Goal: Find contact information: Find contact information

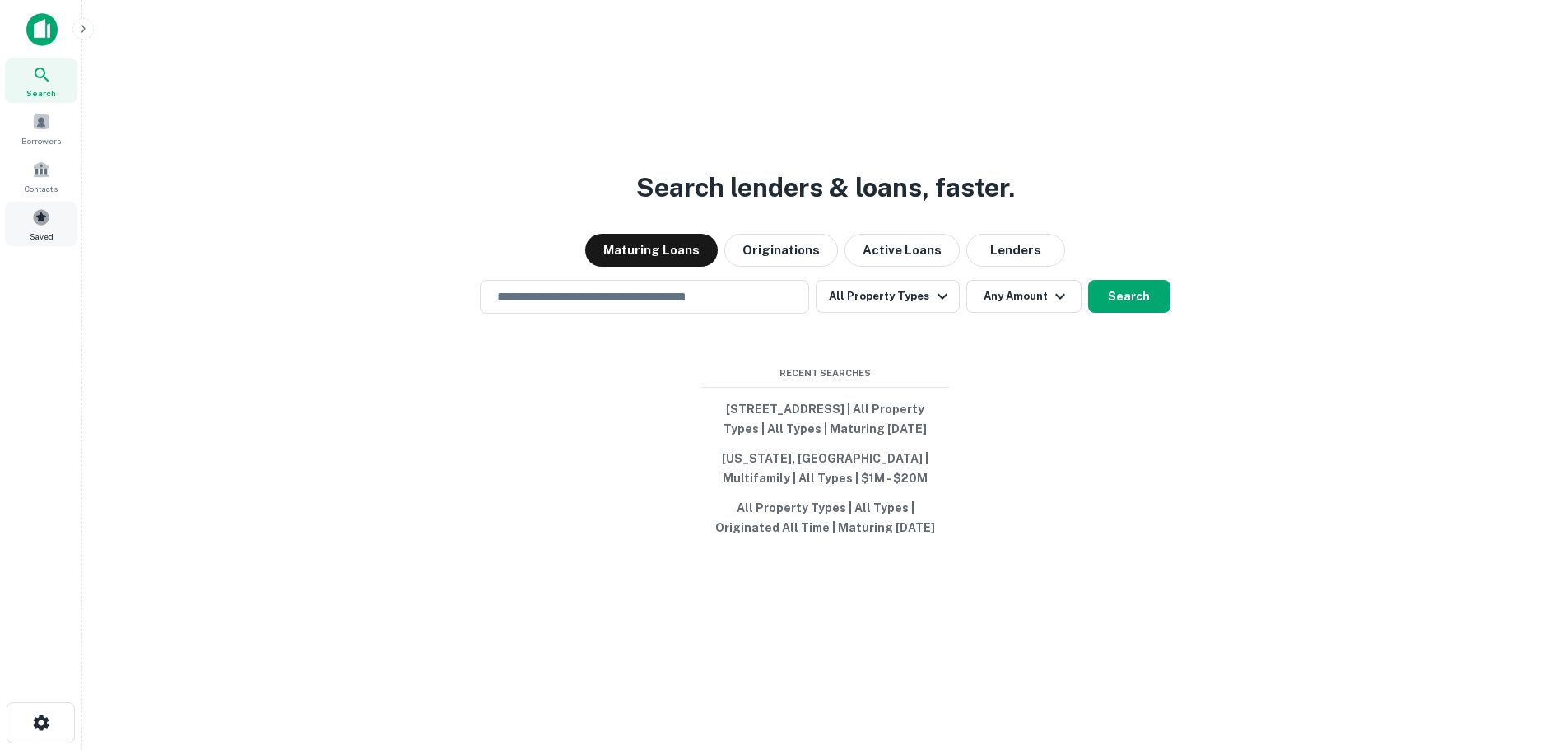
click at [52, 227] on div "Saved" at bounding box center [41, 224] width 72 height 45
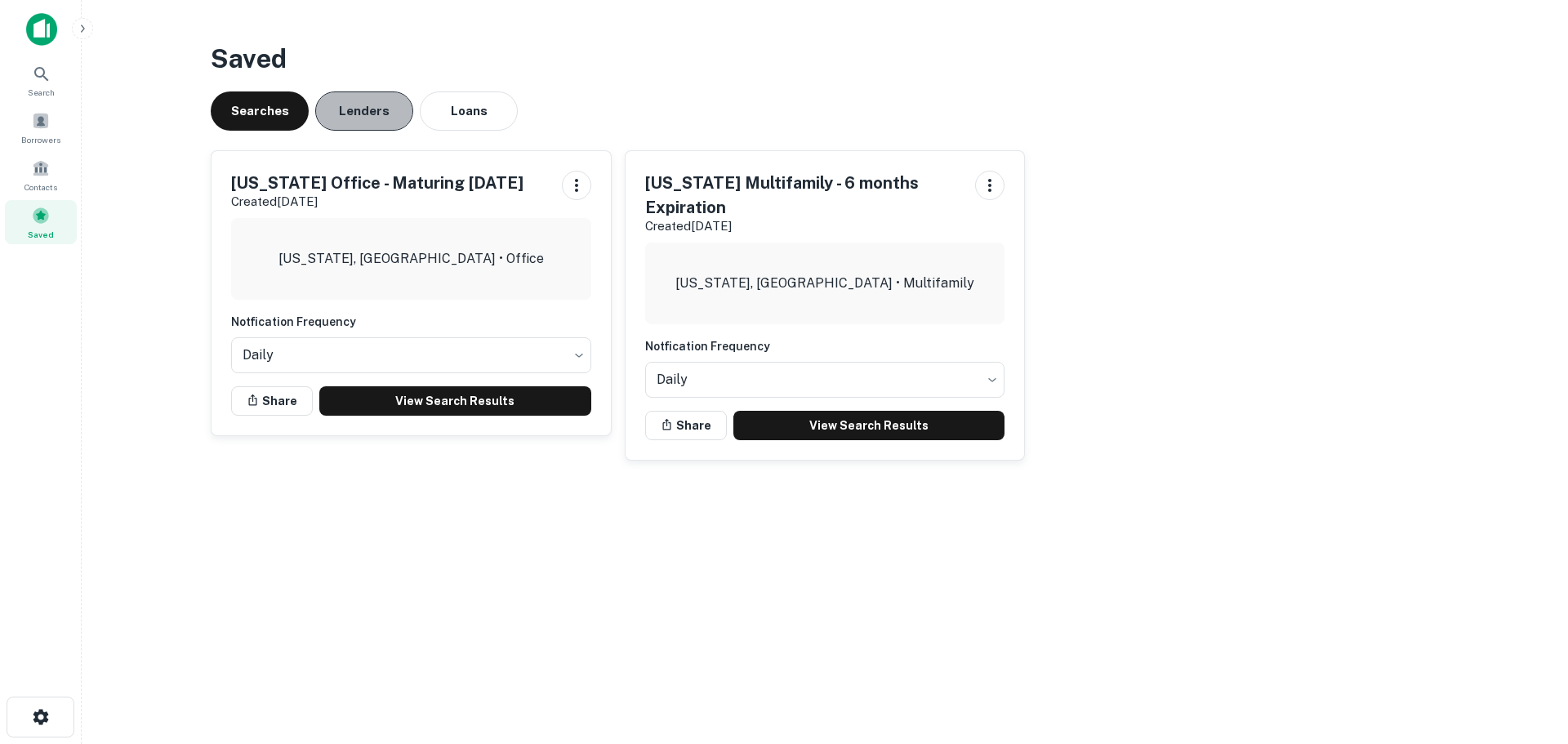
click at [384, 110] on button "Lenders" at bounding box center [364, 111] width 98 height 40
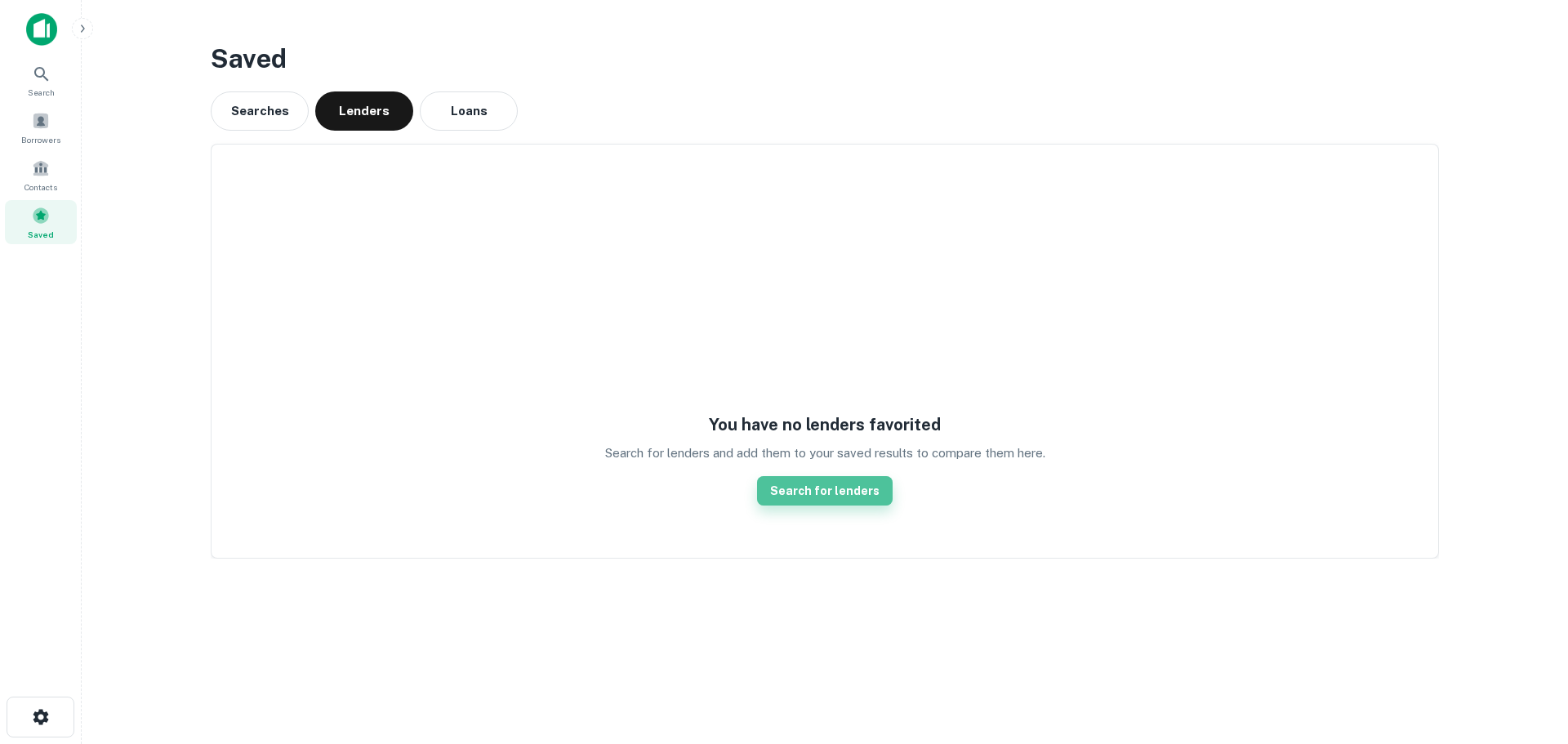
click at [831, 501] on link "Search for lenders" at bounding box center [824, 491] width 136 height 30
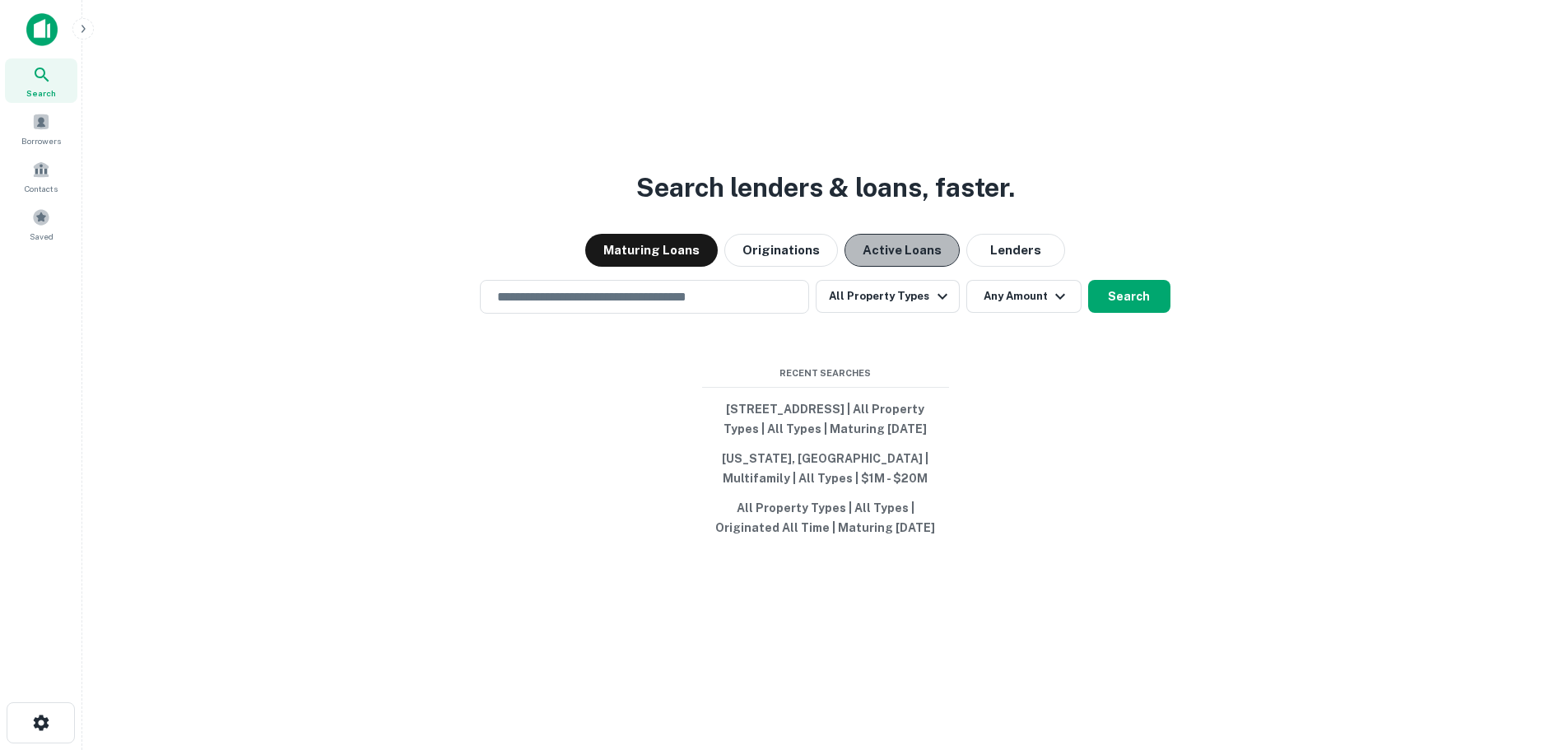
click at [869, 249] on button "Active Loans" at bounding box center [901, 251] width 115 height 33
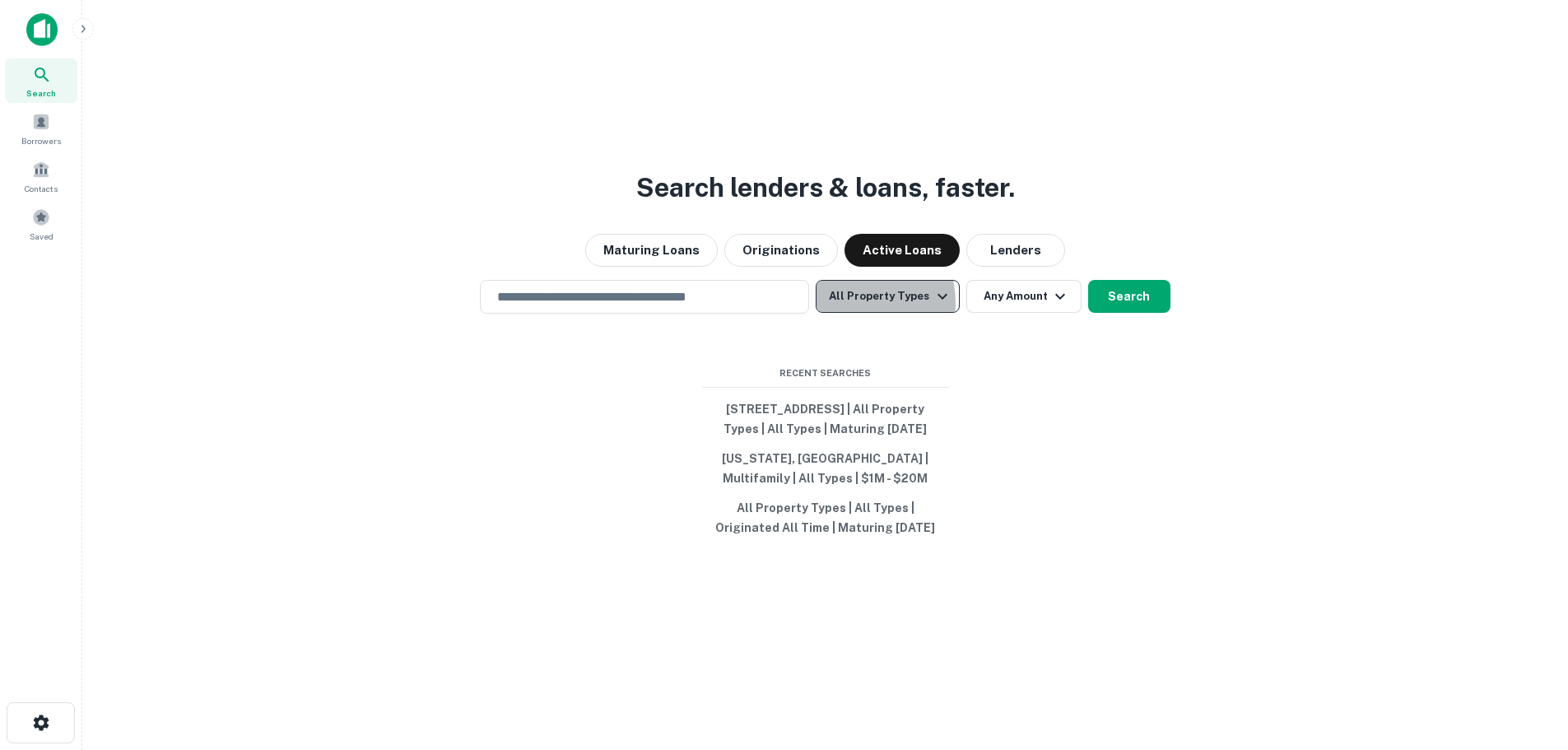
click at [848, 293] on button "All Property Types" at bounding box center [887, 297] width 144 height 33
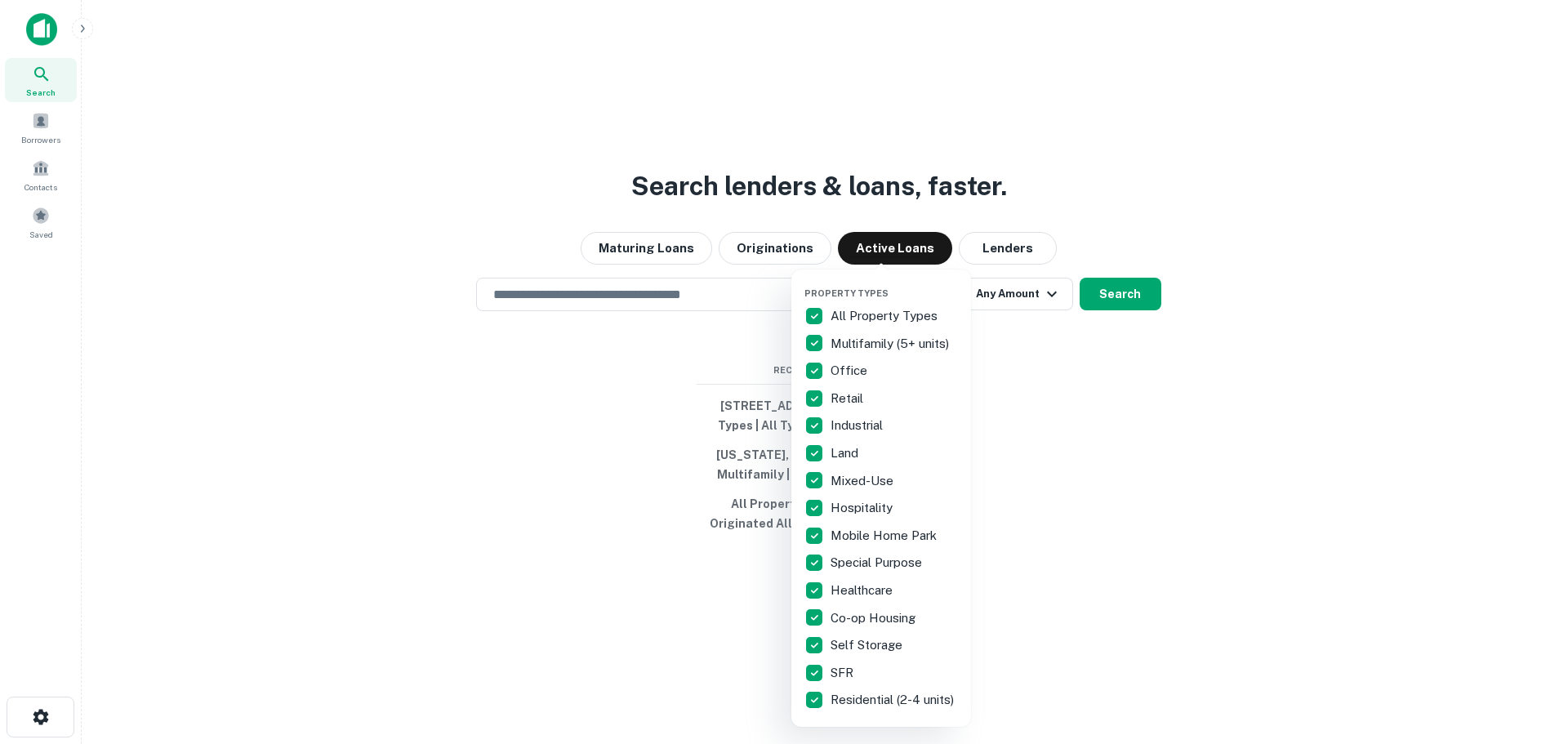
click at [814, 302] on div "Property Types All Property Types Multifamily (5+ units) Office Retail Industri…" at bounding box center [881, 498] width 153 height 432
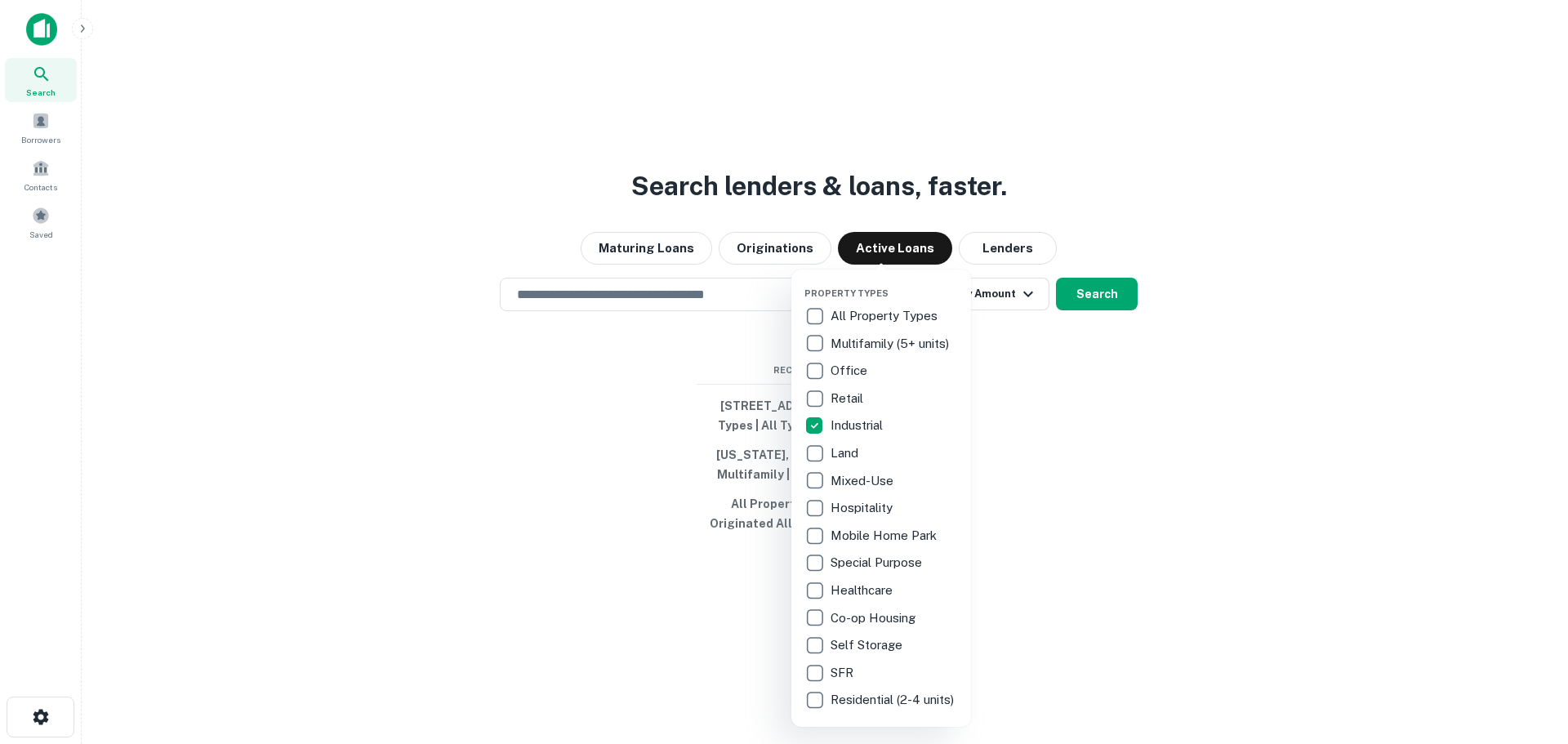
click at [876, 293] on span "Property Types" at bounding box center [847, 293] width 84 height 10
click at [1004, 309] on div at bounding box center [784, 372] width 1568 height 744
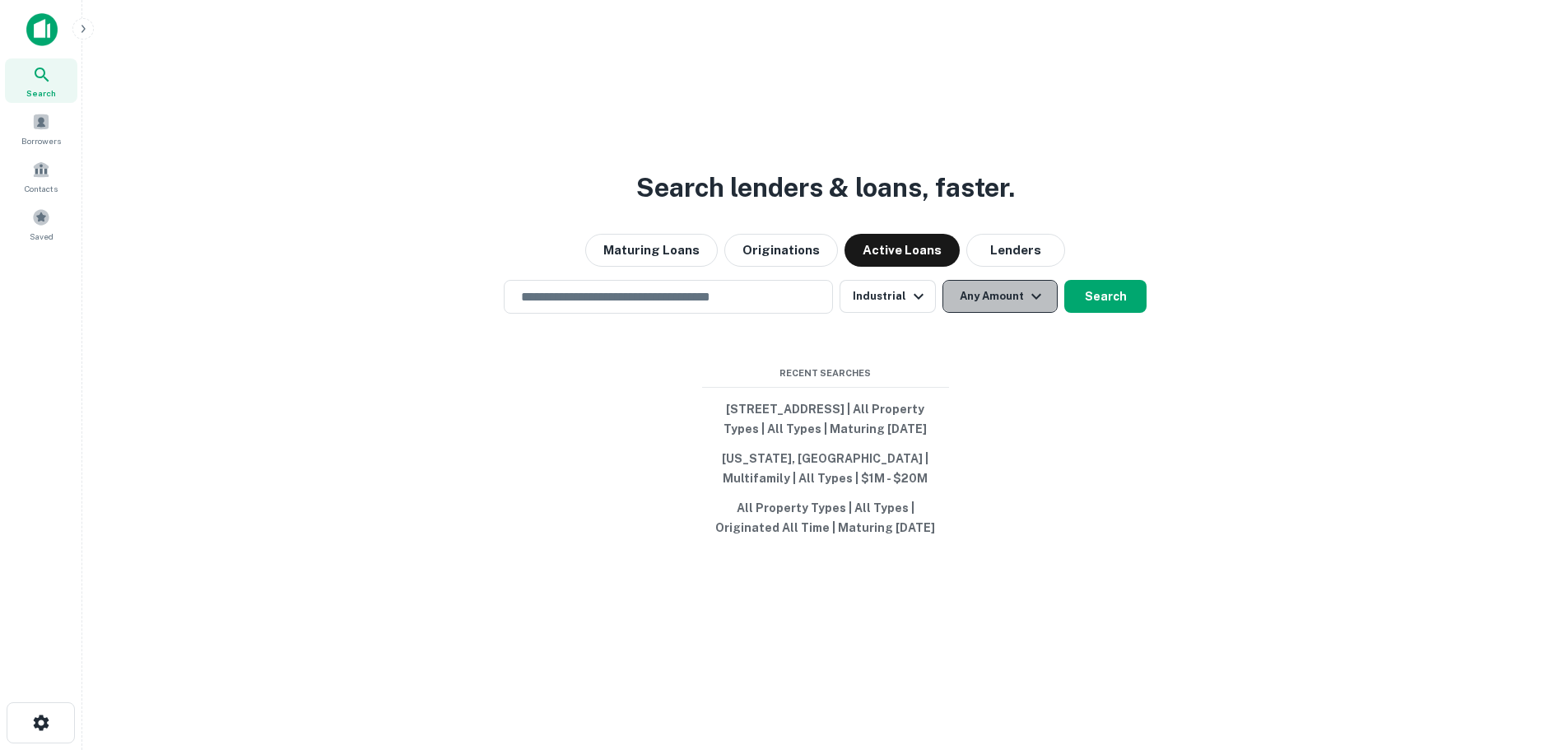
click at [1014, 290] on button "Any Amount" at bounding box center [999, 297] width 115 height 33
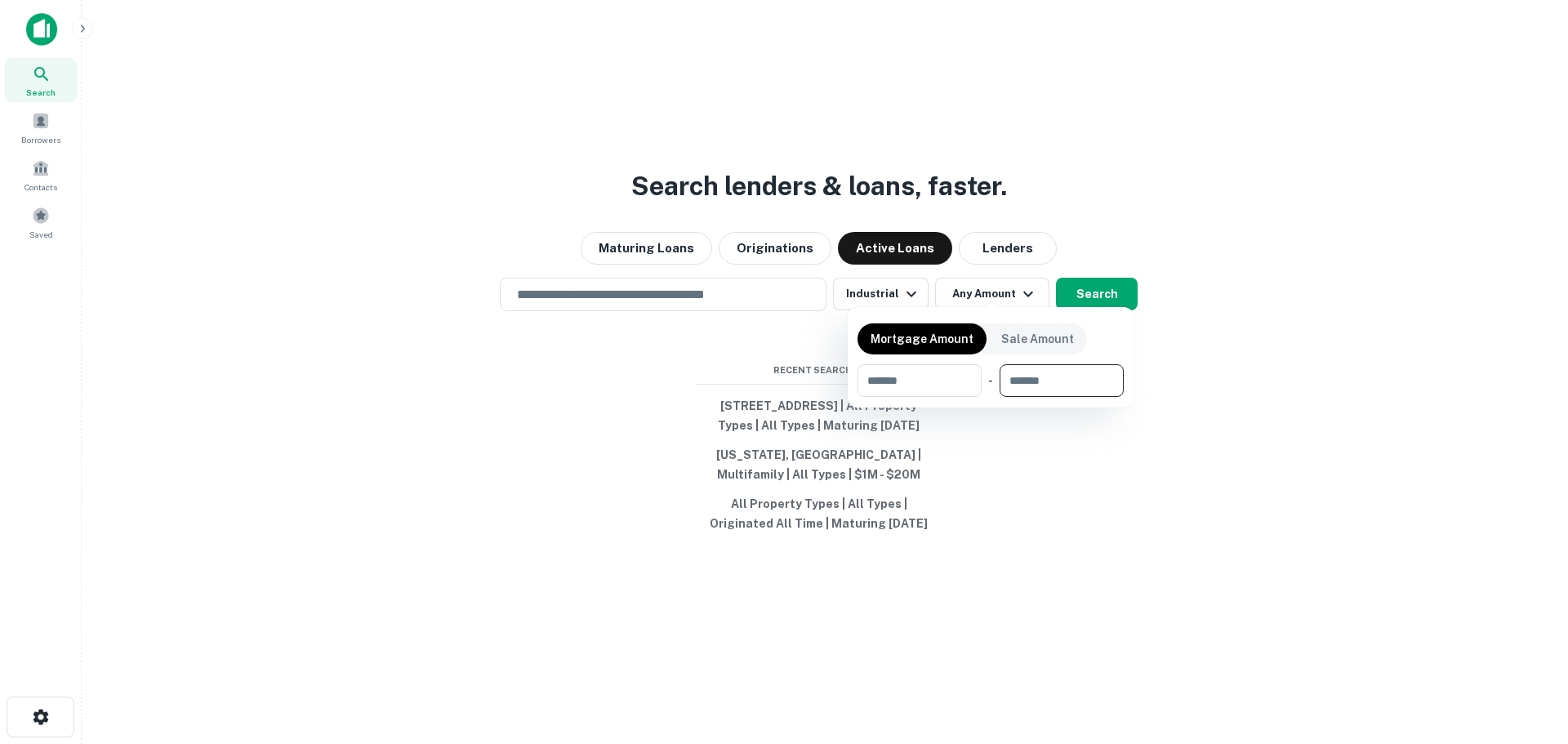
click at [1041, 377] on input "number" at bounding box center [1056, 381] width 113 height 33
type input "*******"
click at [949, 375] on input "number" at bounding box center [909, 381] width 104 height 33
type input "*******"
click at [649, 274] on div at bounding box center [784, 372] width 1568 height 744
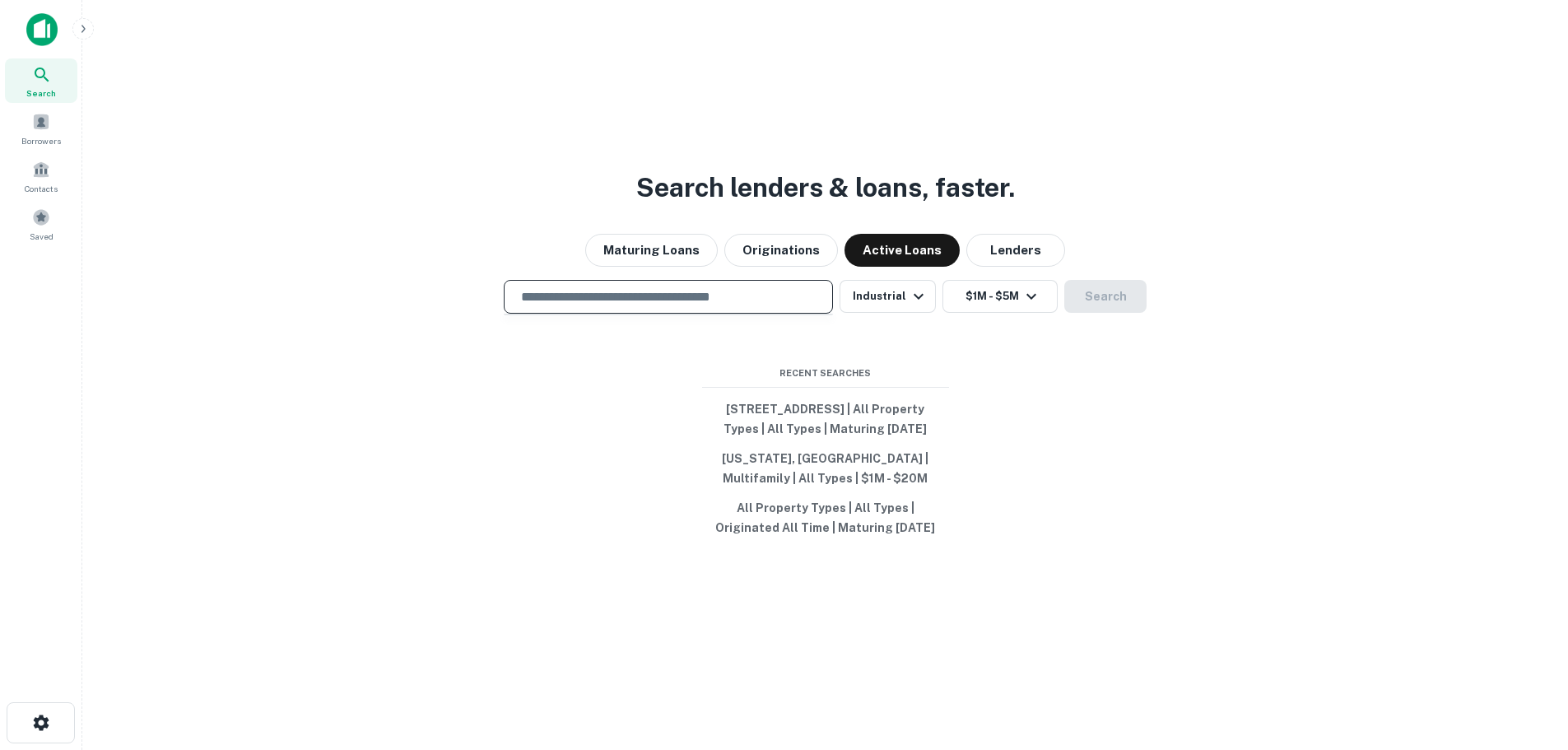
click at [652, 287] on input "text" at bounding box center [668, 297] width 315 height 19
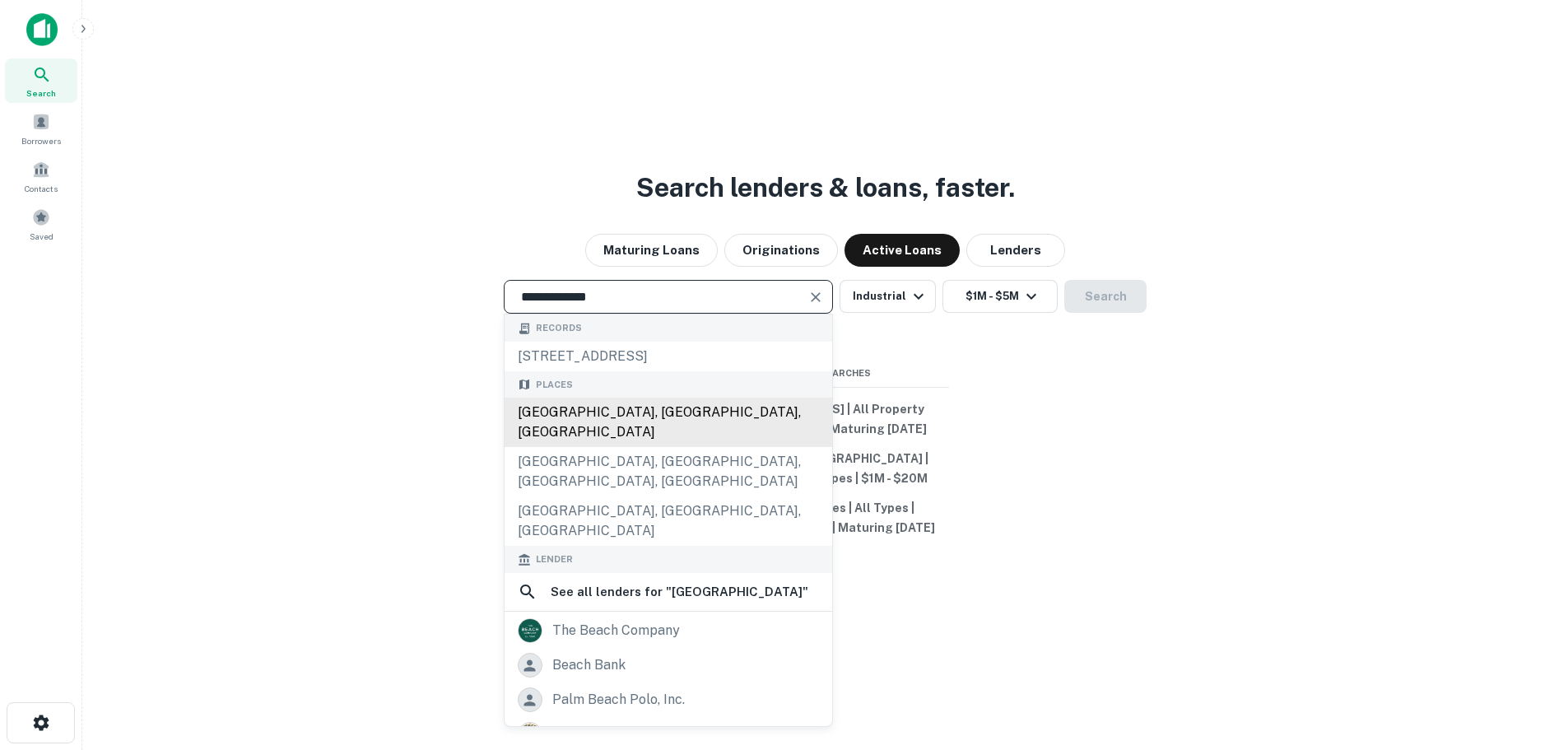
click at [715, 419] on div "Pompano Beach, FL, USA" at bounding box center [668, 422] width 328 height 49
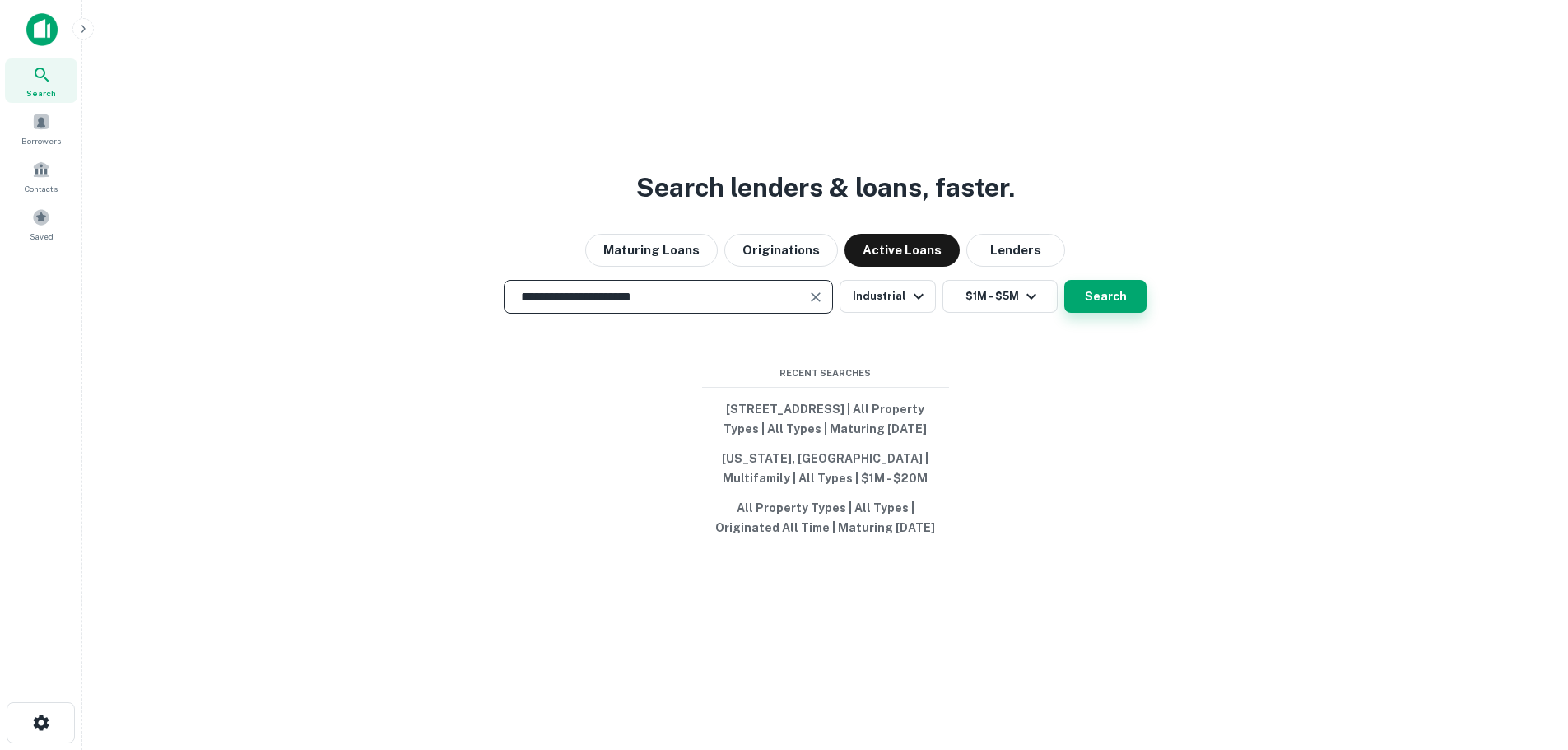
type input "**********"
click at [1116, 296] on button "Search" at bounding box center [1105, 297] width 82 height 33
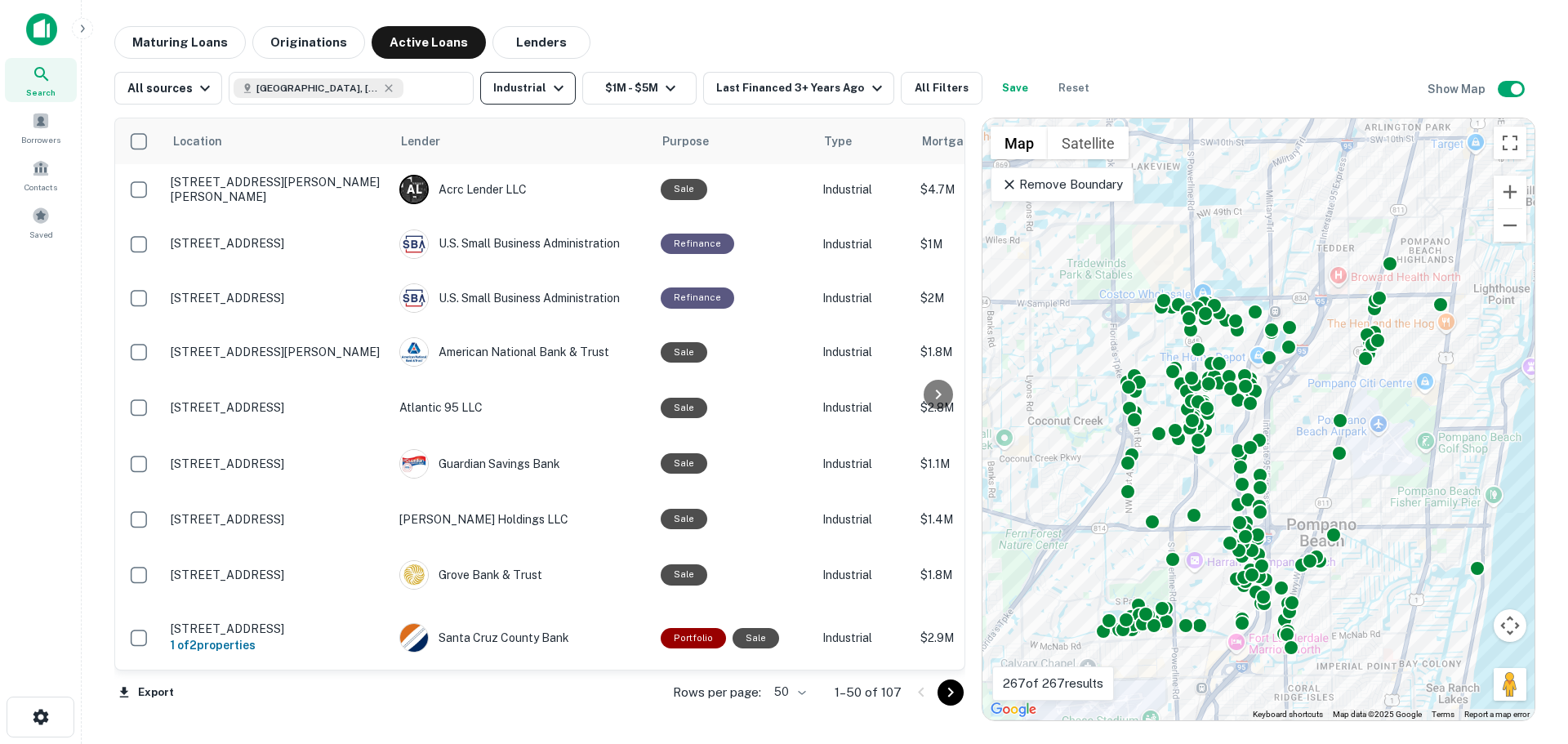
scroll to position [899, 0]
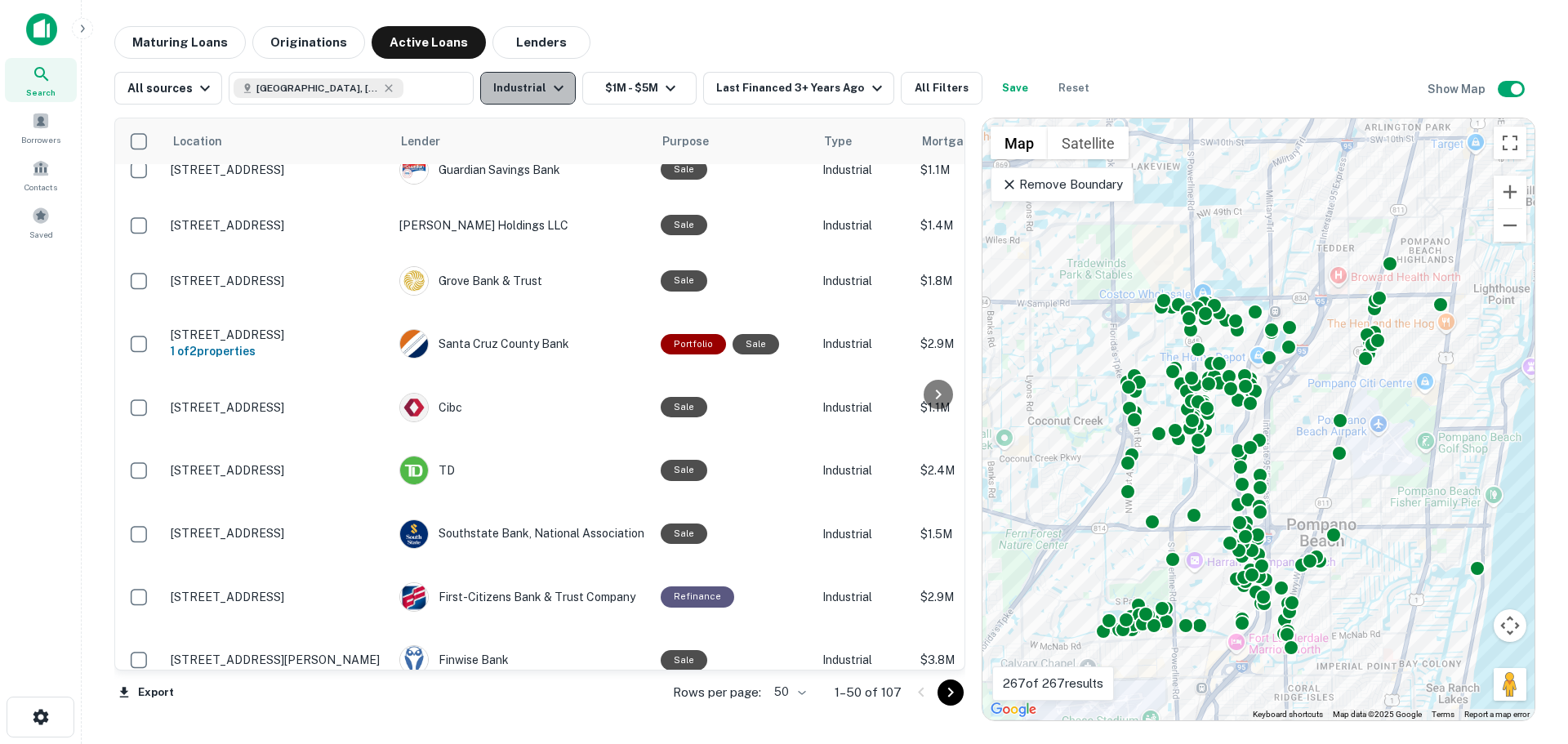
click at [545, 77] on button "Industrial" at bounding box center [528, 88] width 96 height 33
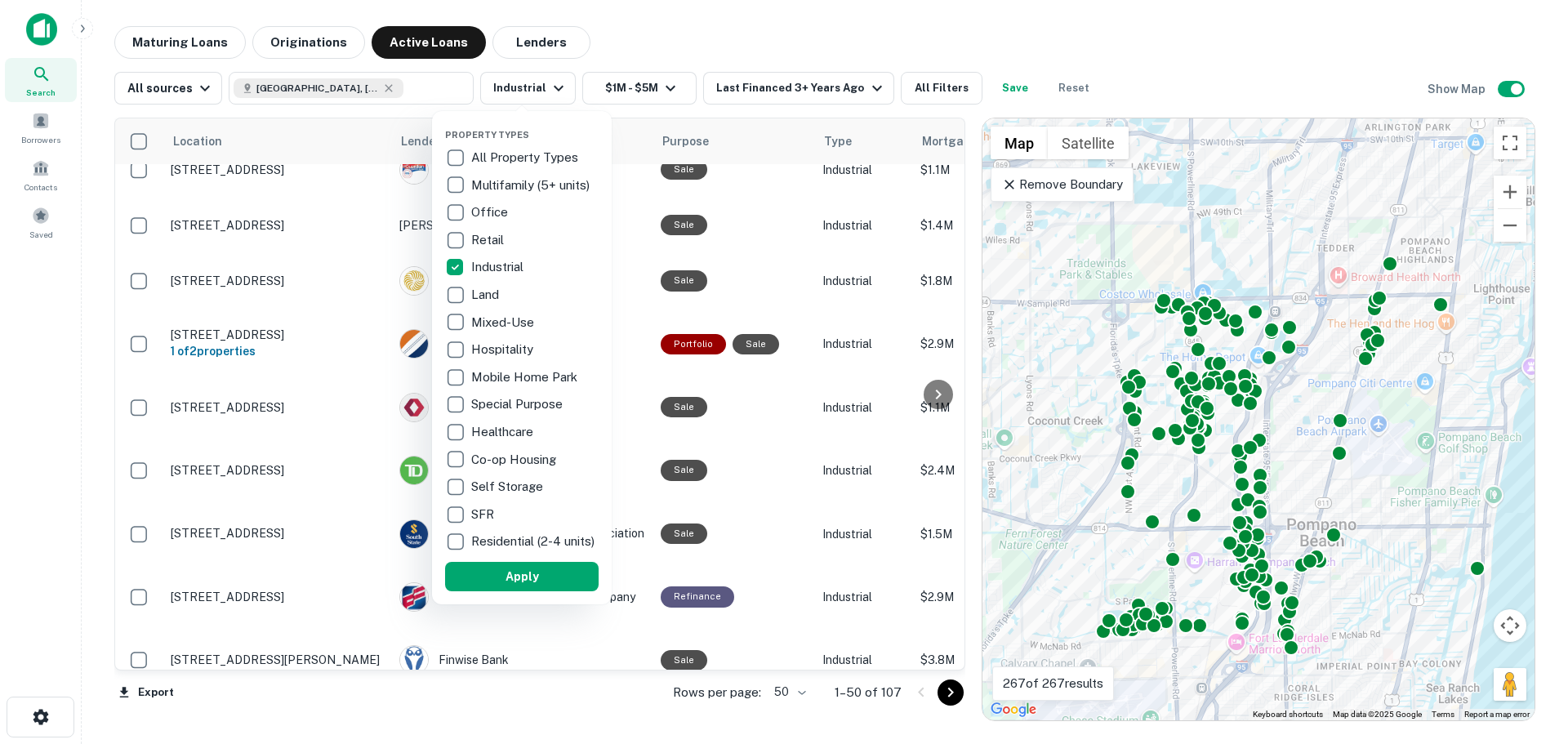
click at [475, 209] on p "Office" at bounding box center [491, 213] width 40 height 20
click at [535, 92] on div at bounding box center [784, 372] width 1568 height 744
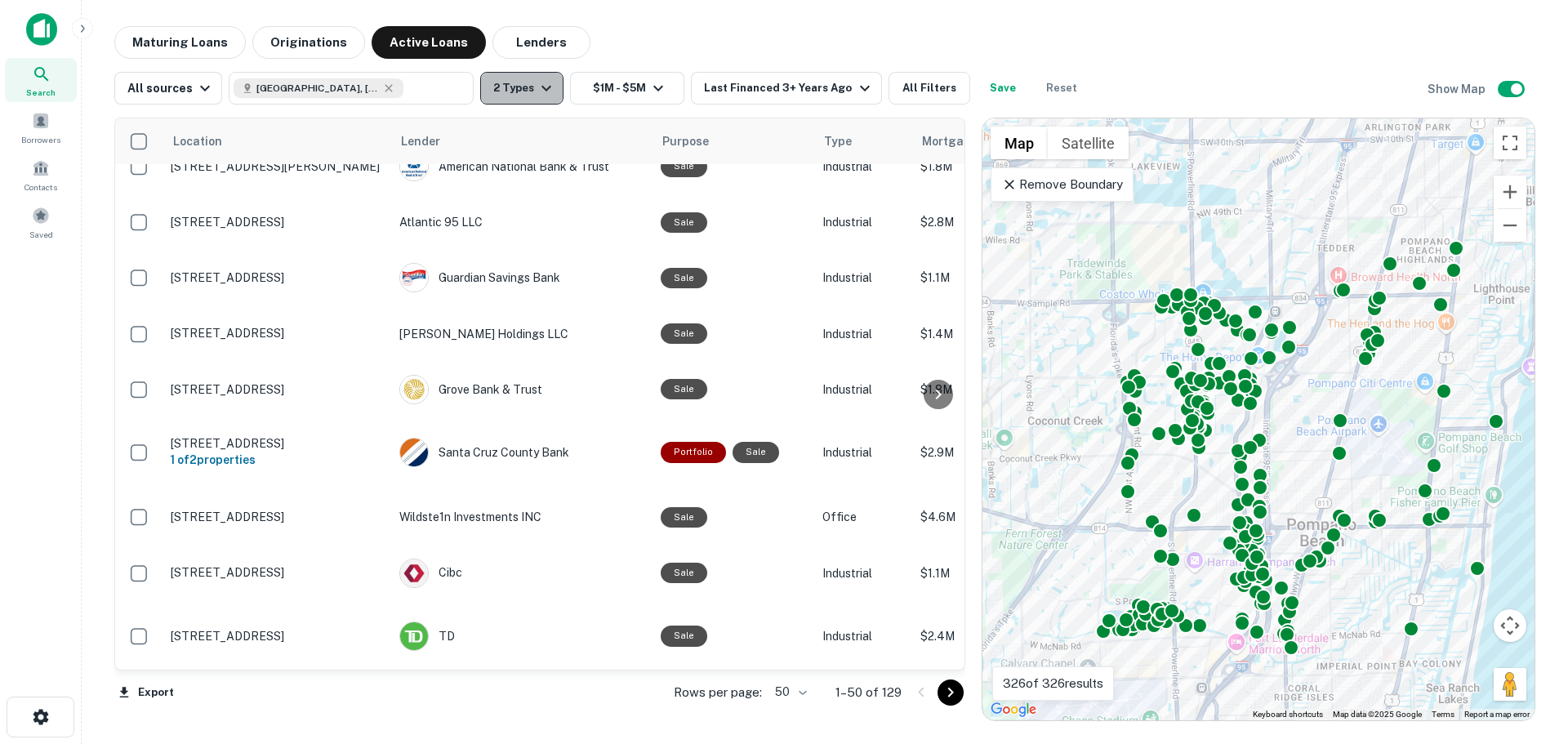
click at [537, 99] on button "2 Types" at bounding box center [521, 88] width 83 height 33
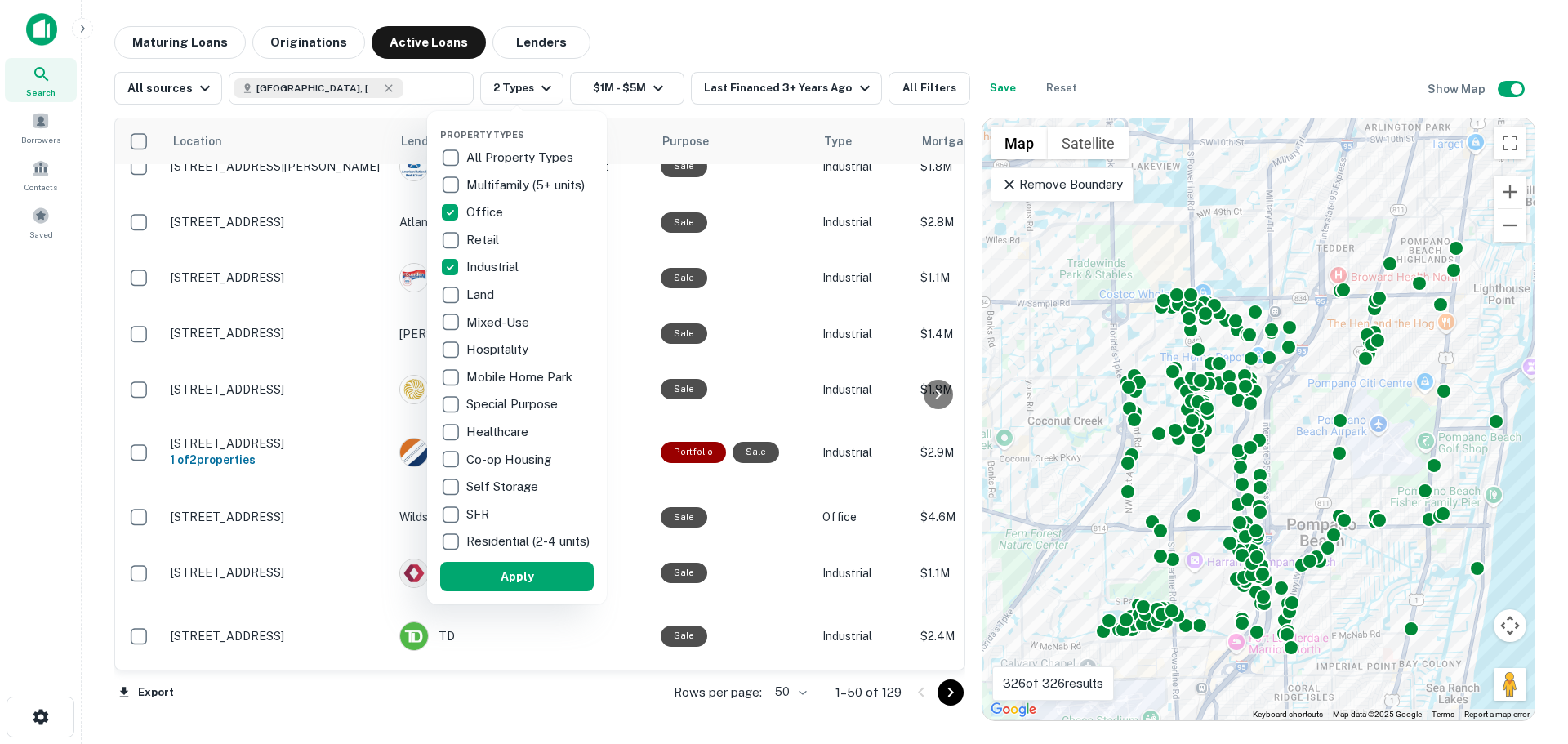
click at [534, 493] on p "Self Storage" at bounding box center [503, 487] width 75 height 20
click at [552, 591] on button "Apply" at bounding box center [516, 577] width 153 height 30
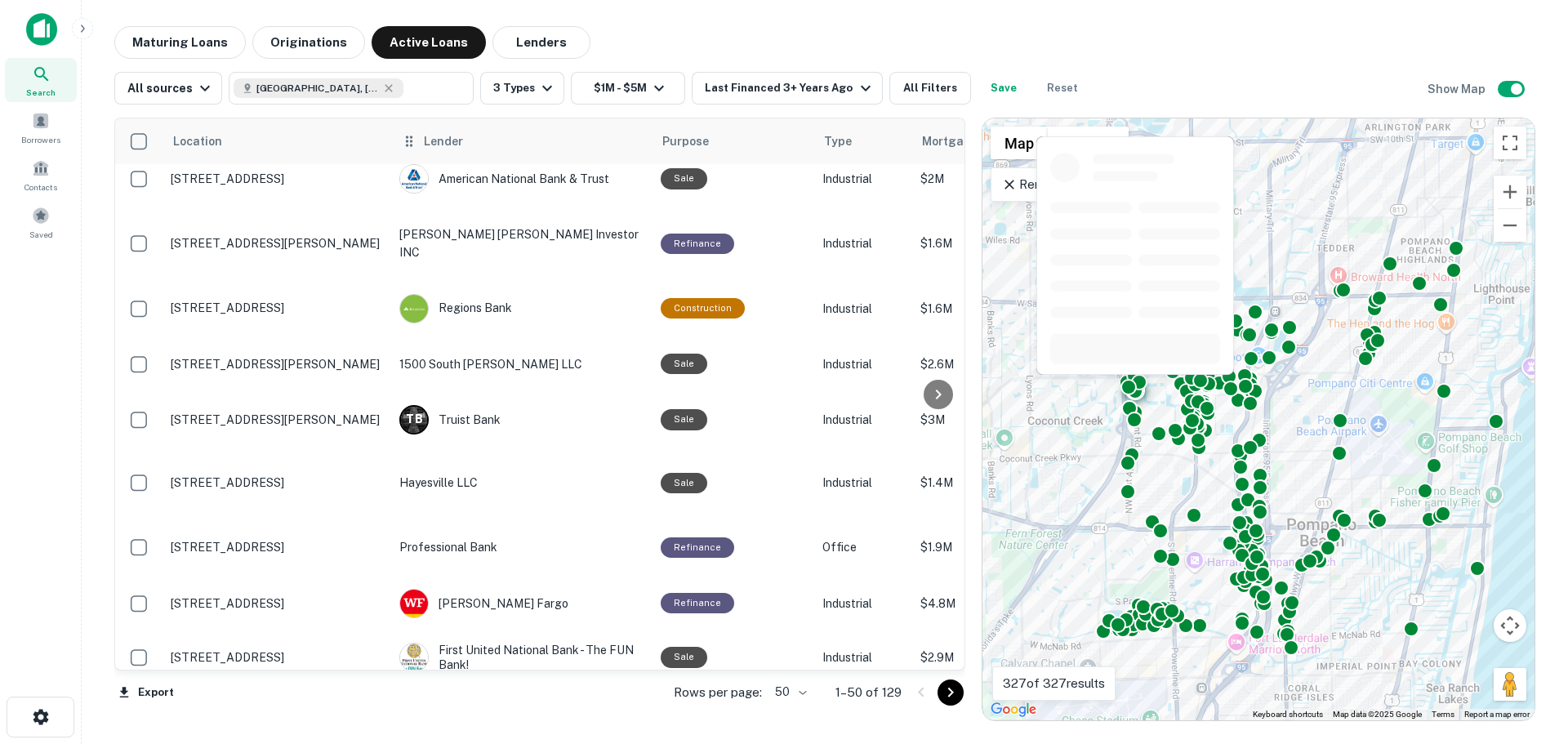
scroll to position [1933, 0]
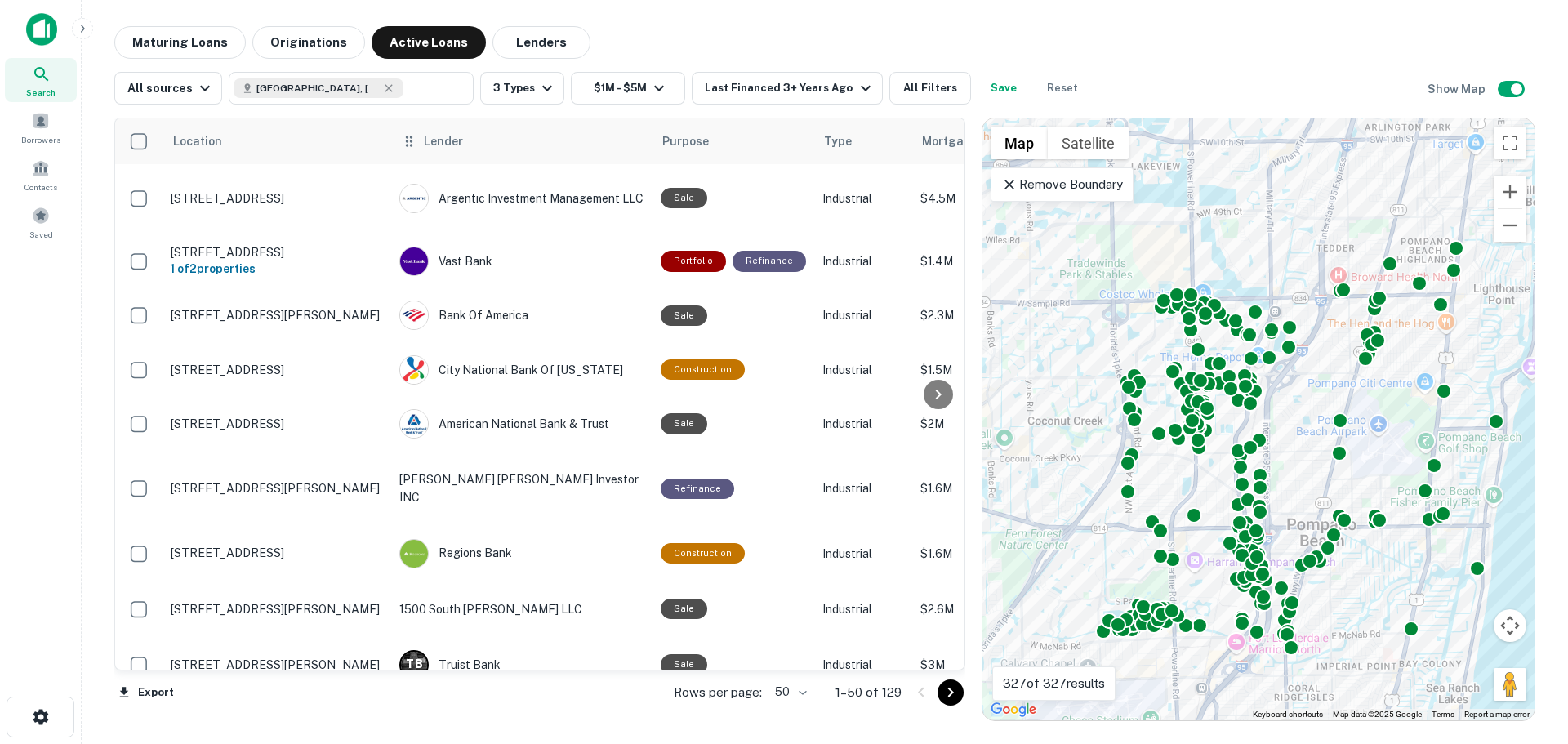
click at [447, 143] on span "Lender" at bounding box center [444, 142] width 40 height 20
click at [439, 143] on span "Lender" at bounding box center [444, 142] width 40 height 20
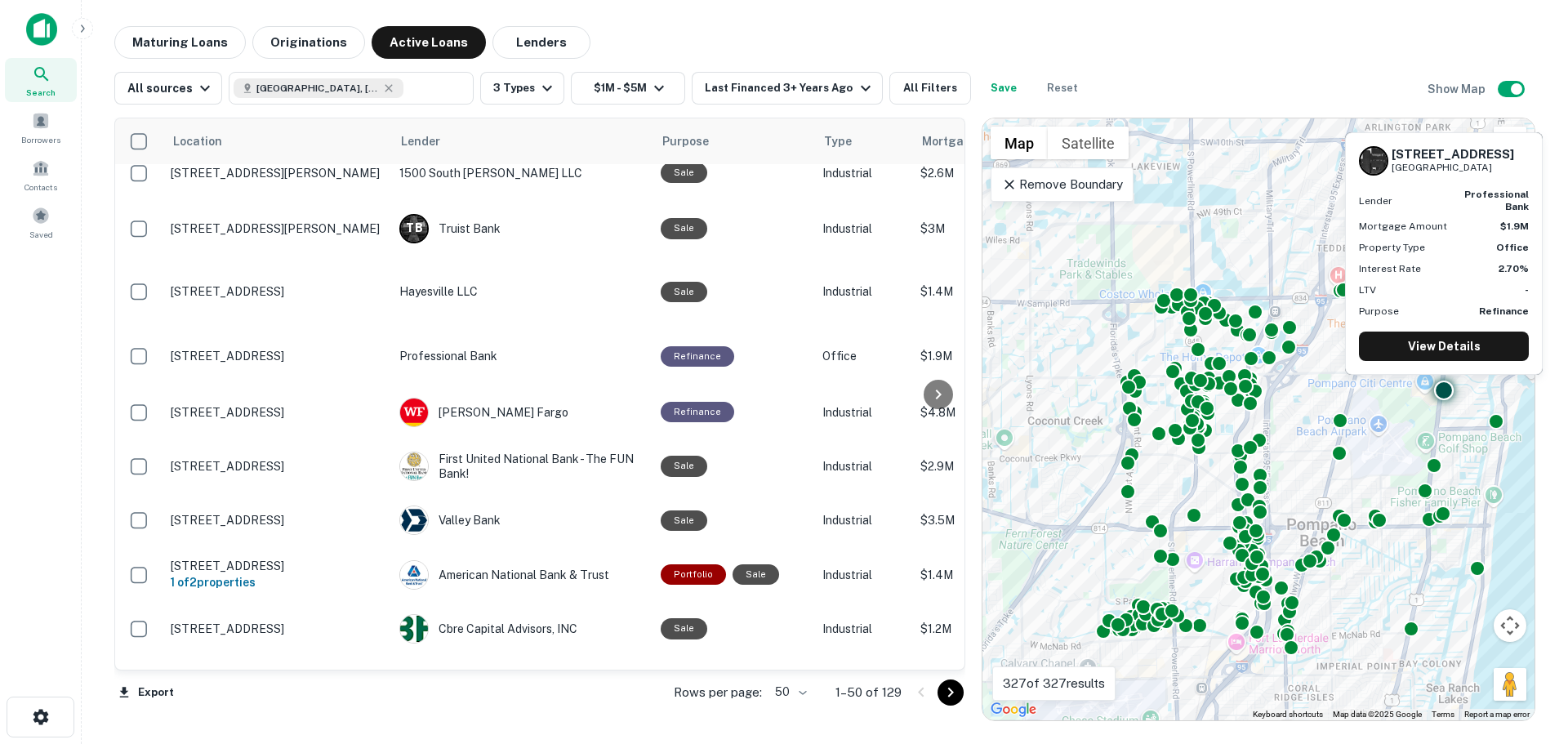
scroll to position [2423, 0]
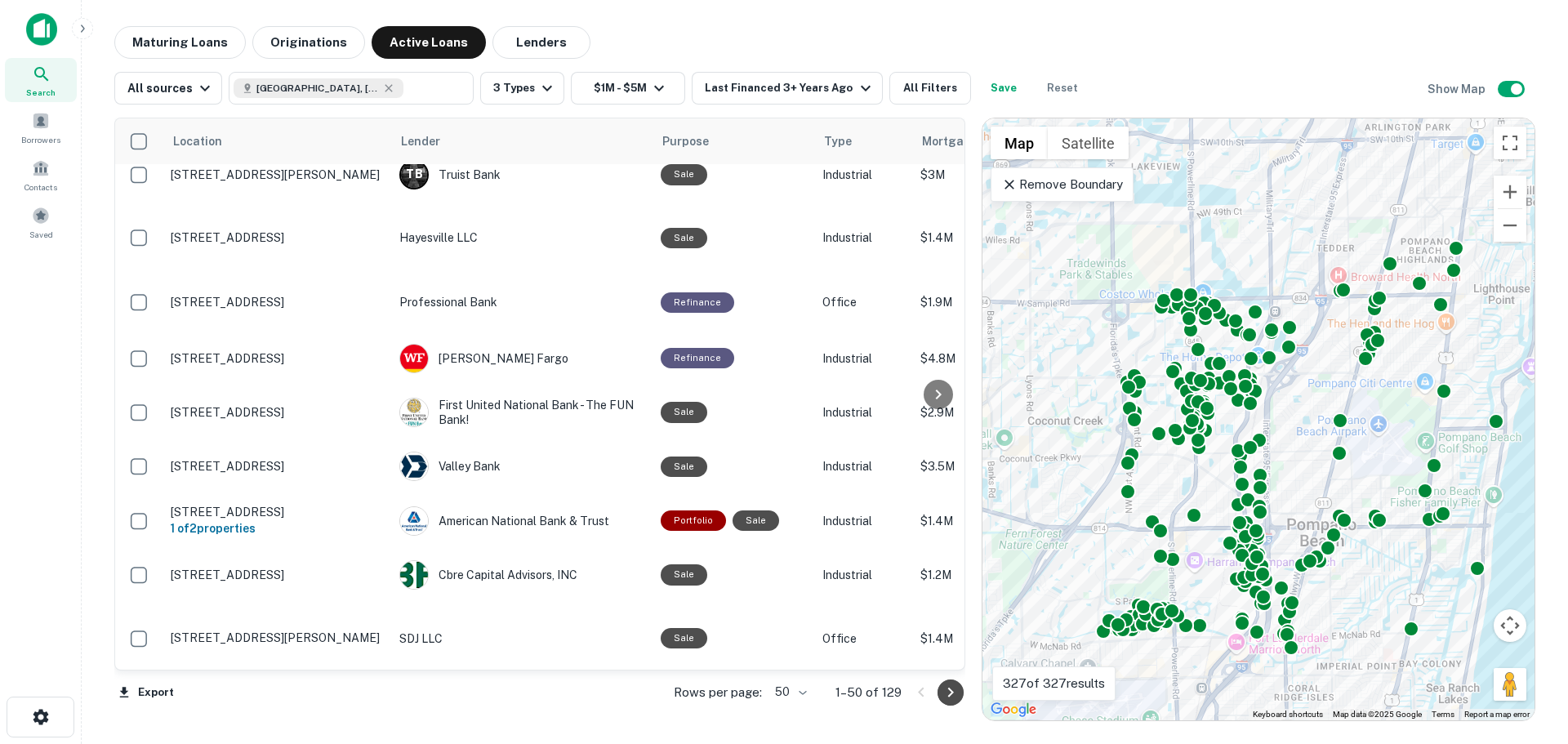
click at [955, 694] on icon "Go to next page" at bounding box center [950, 693] width 20 height 20
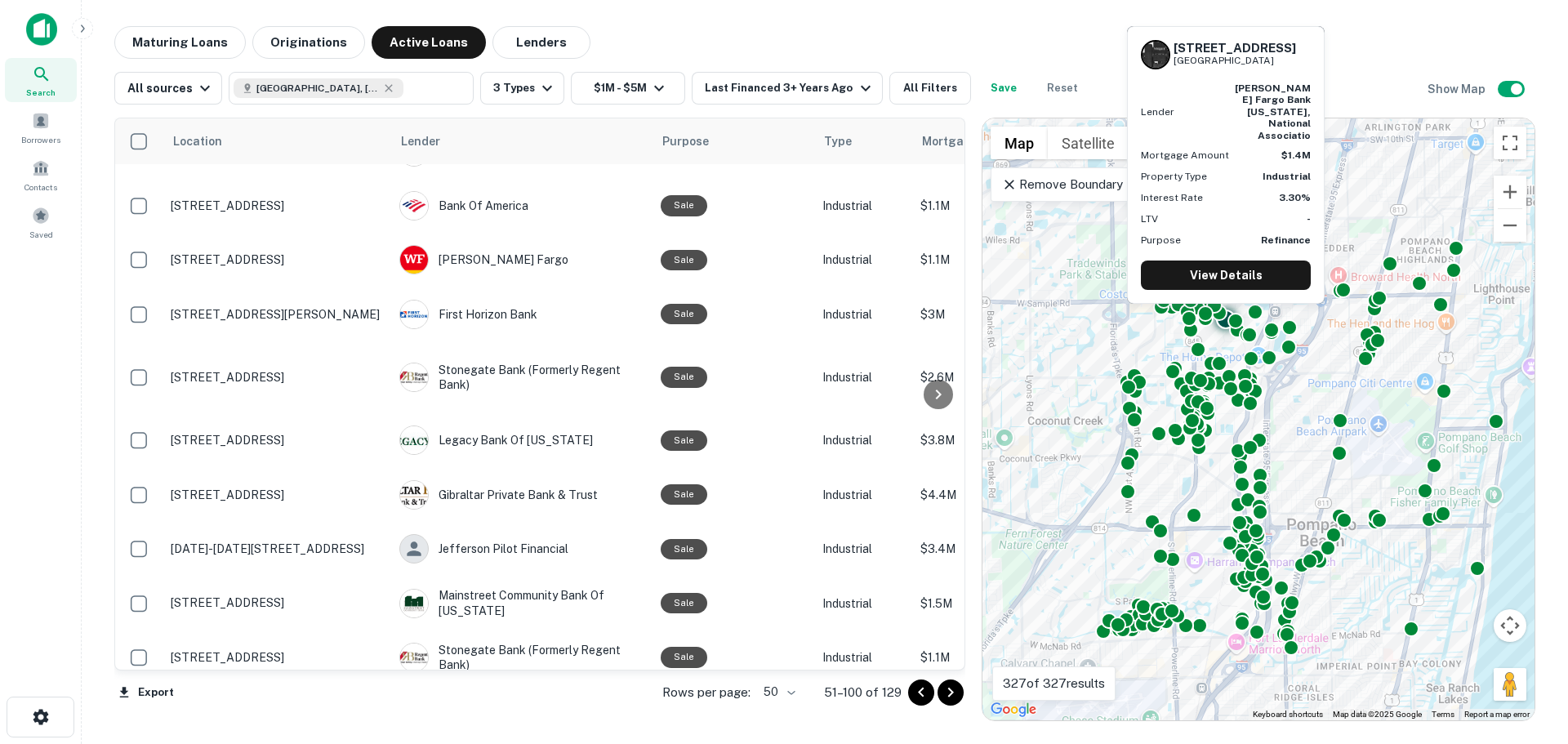
scroll to position [2415, 0]
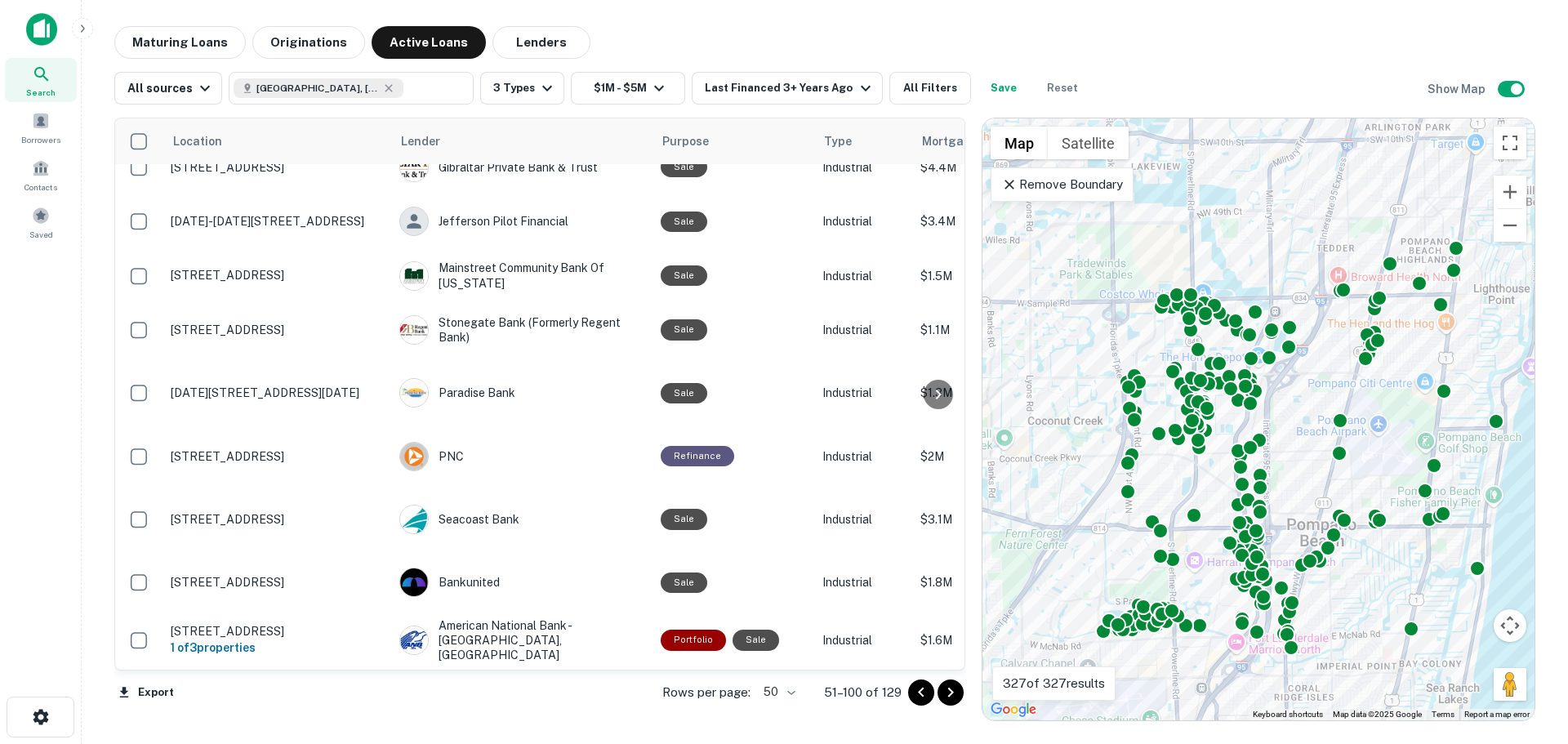
click at [945, 700] on icon "Go to next page" at bounding box center [950, 693] width 20 height 20
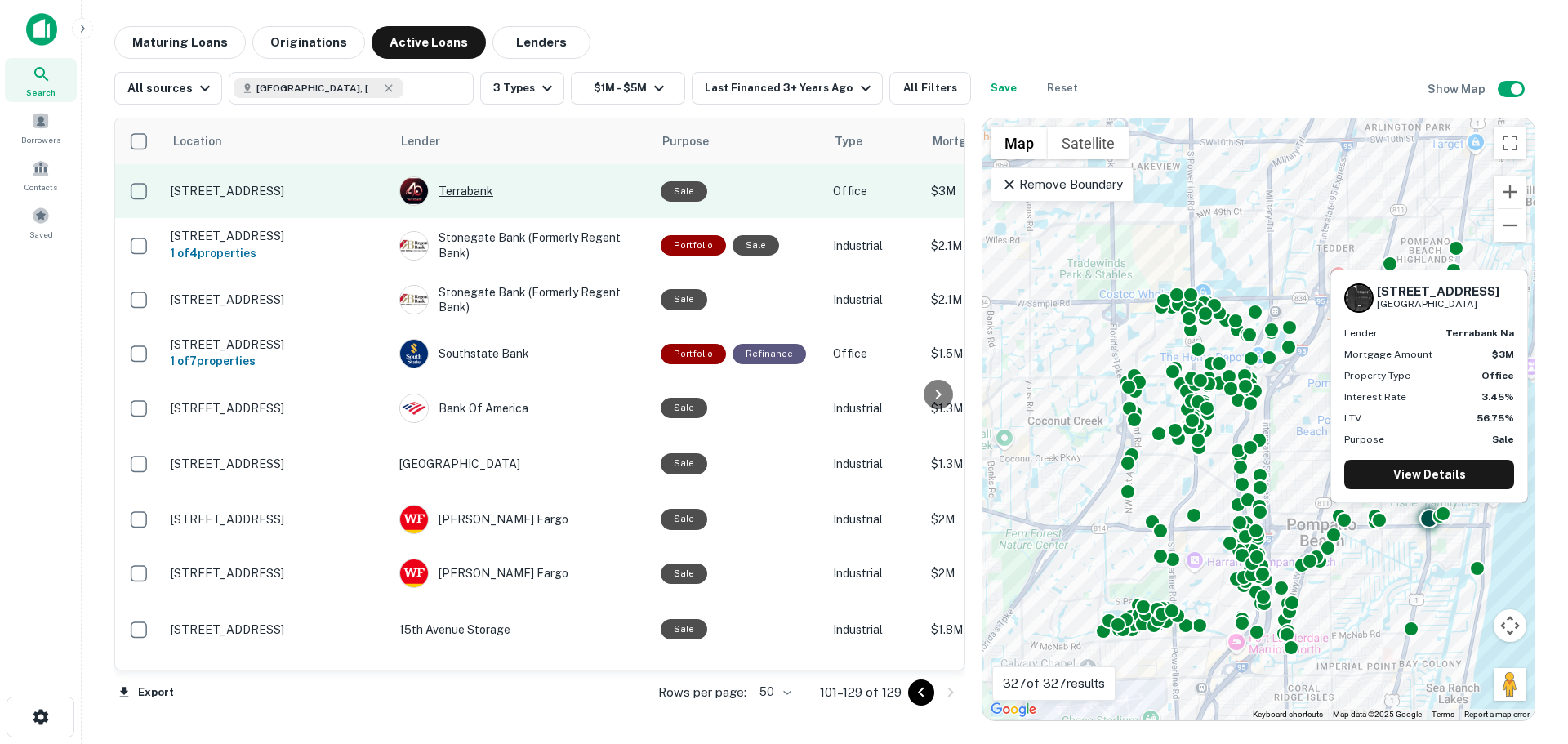
click at [534, 198] on div "Terrabank" at bounding box center [521, 191] width 245 height 30
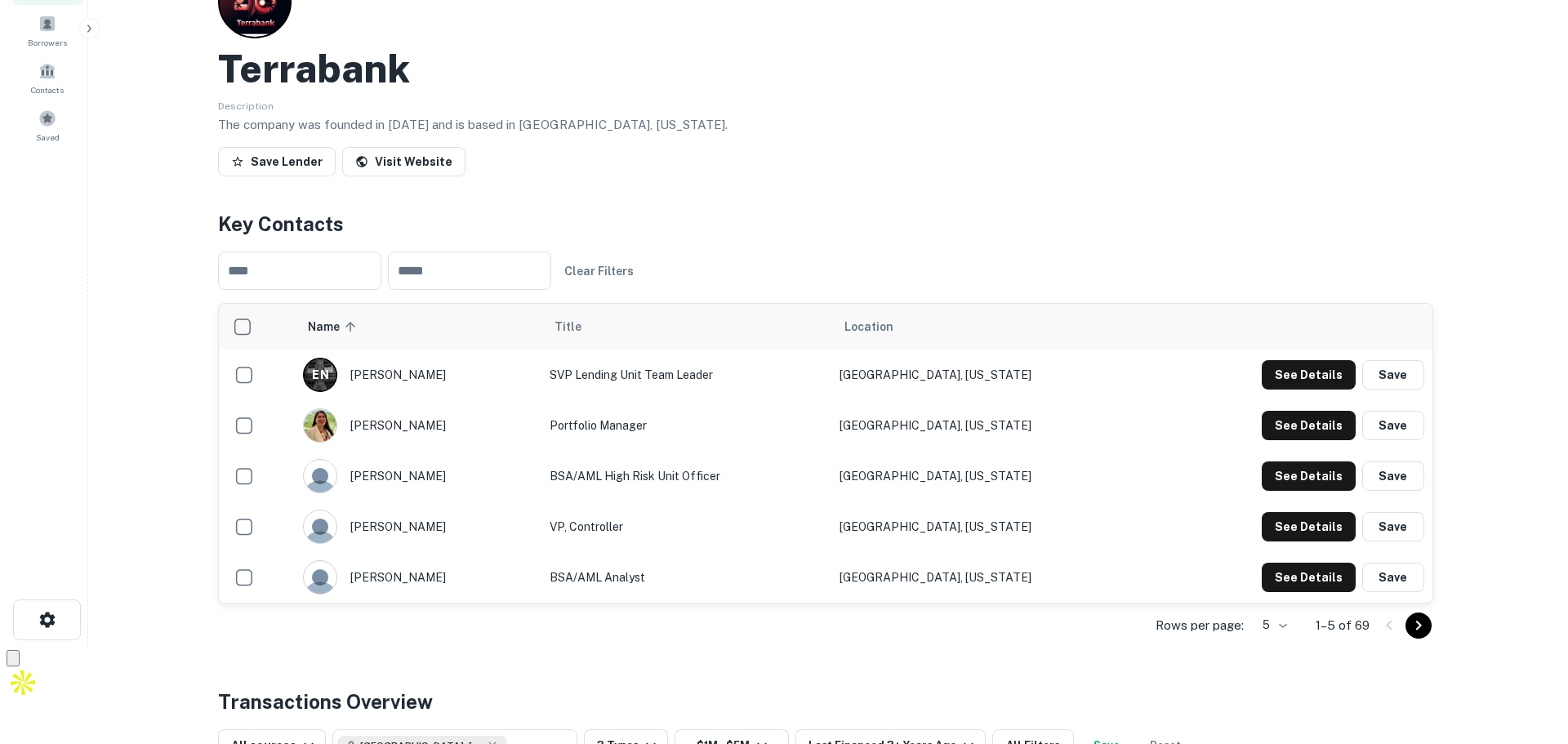
scroll to position [82, 0]
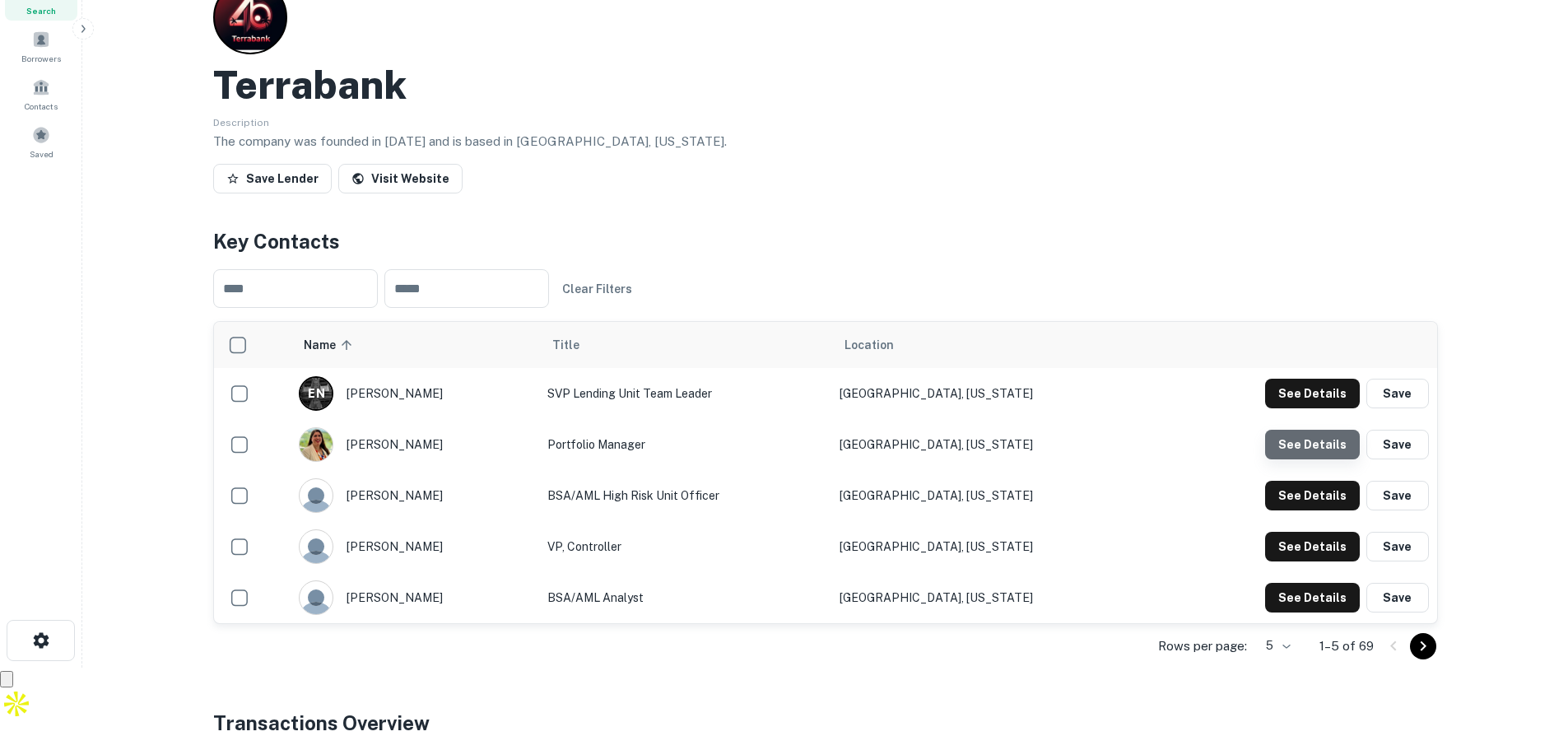
click at [1319, 409] on button "See Details" at bounding box center [1312, 394] width 95 height 30
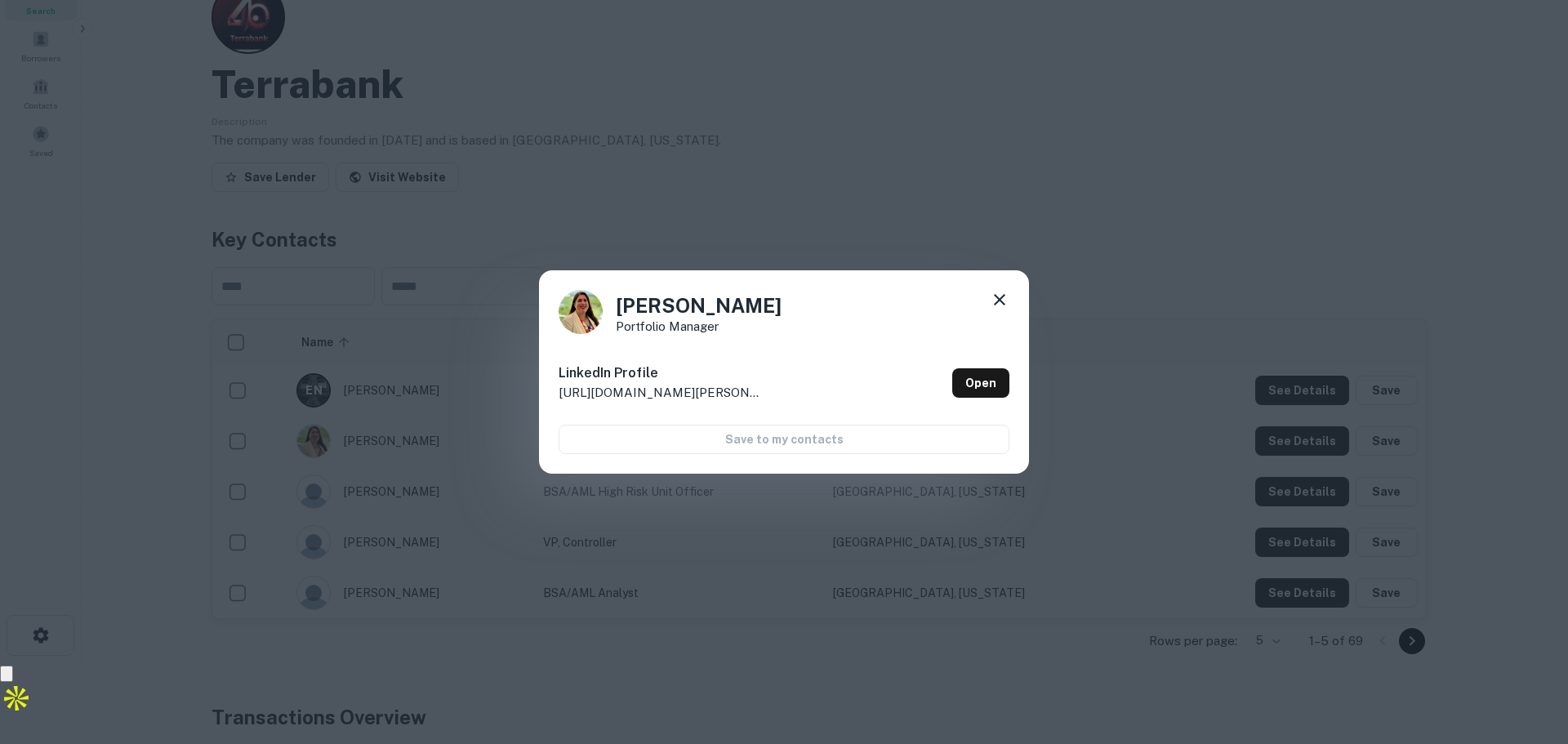
click at [1132, 253] on div "Kathy Szybinski Portfolio Manager LinkedIn Profile http://www.linkedin.com/in/k…" at bounding box center [784, 372] width 1568 height 744
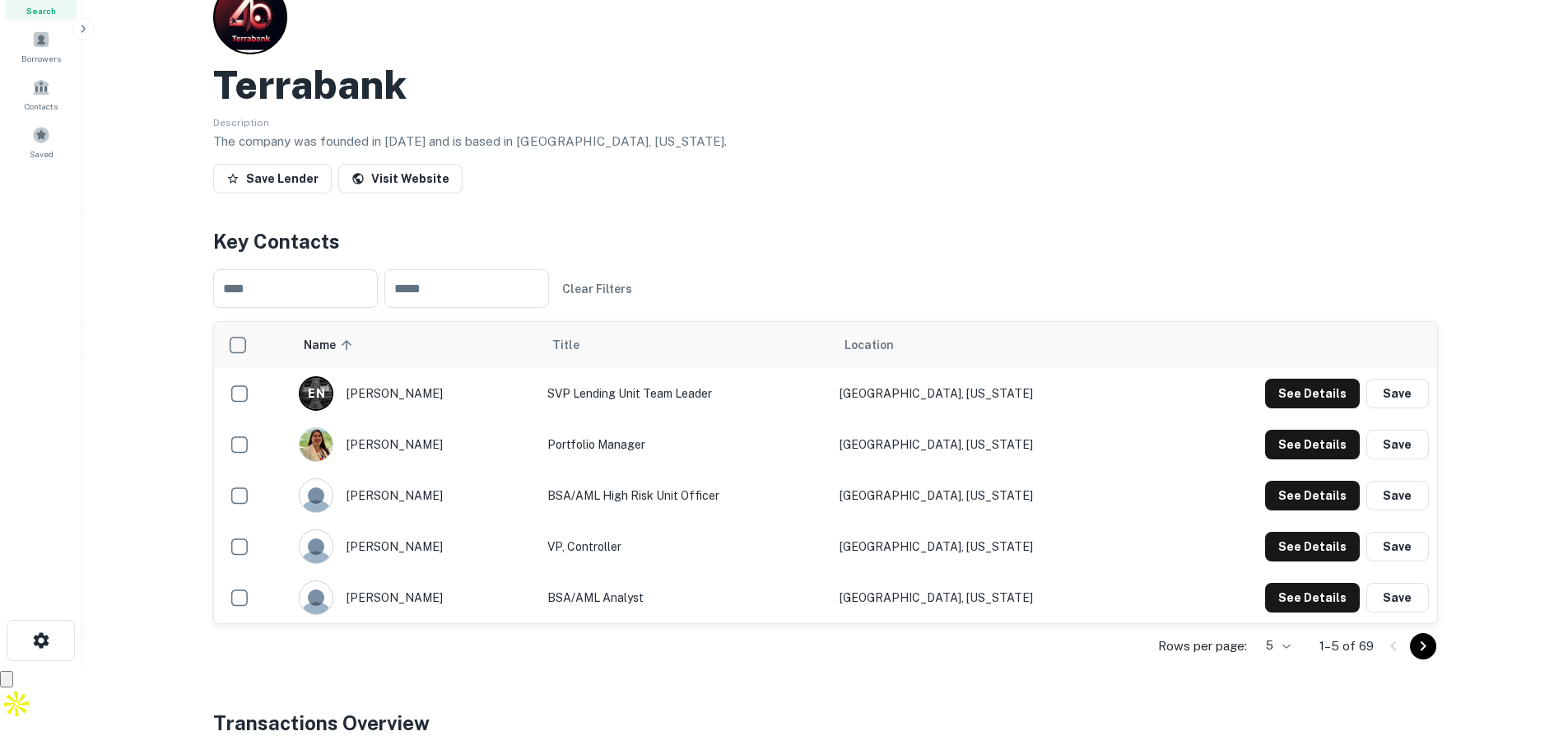
click at [333, 439] on img "scrollable content" at bounding box center [316, 445] width 33 height 33
click at [397, 442] on div "kathy szybinski" at bounding box center [415, 445] width 232 height 35
drag, startPoint x: 1413, startPoint y: 444, endPoint x: 1307, endPoint y: 441, distance: 106.0
click at [1277, 442] on div "See Details Save" at bounding box center [1346, 445] width 164 height 30
click at [1307, 409] on button "See Details" at bounding box center [1312, 394] width 95 height 30
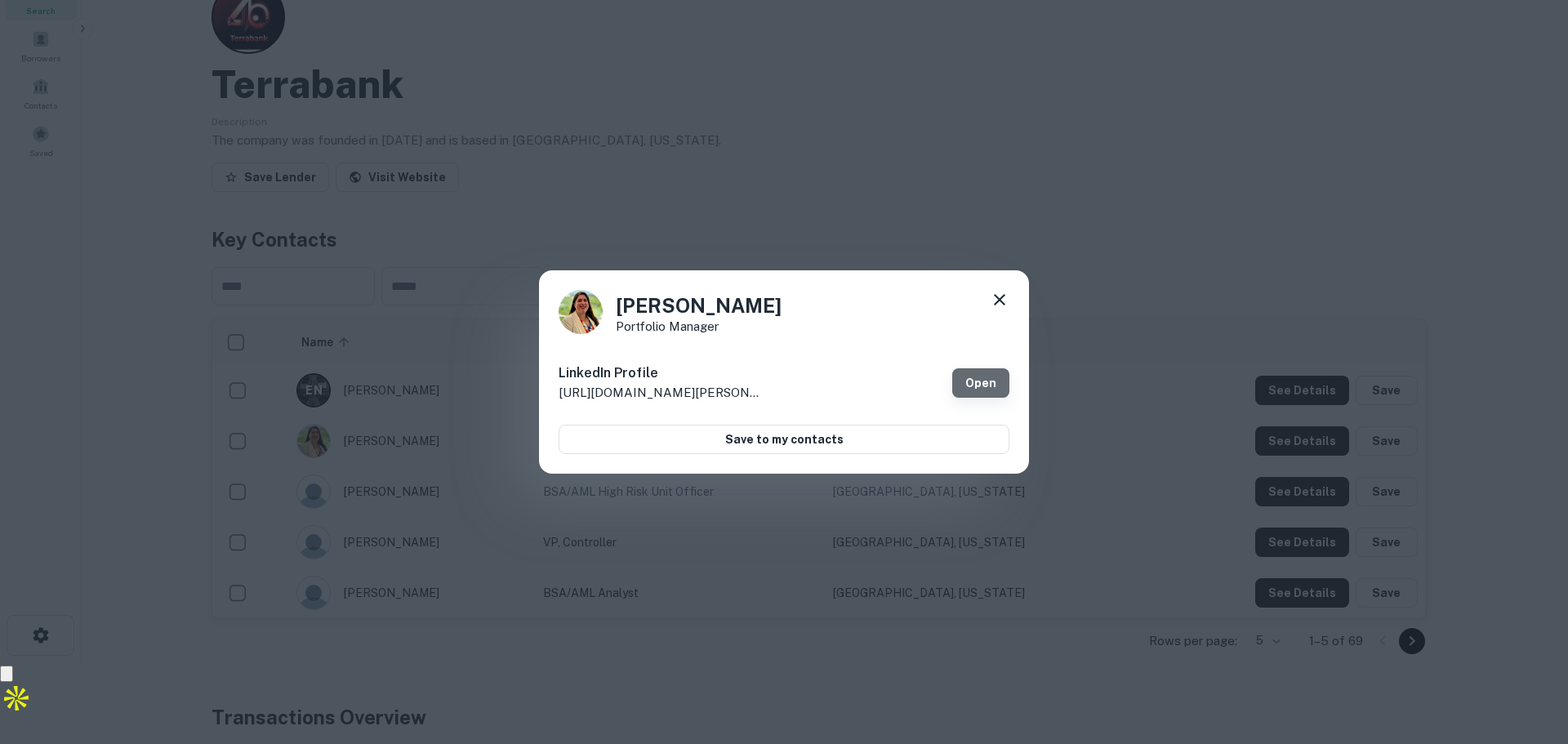
click at [990, 374] on link "Open" at bounding box center [980, 383] width 57 height 30
click at [995, 301] on icon at bounding box center [1000, 300] width 20 height 20
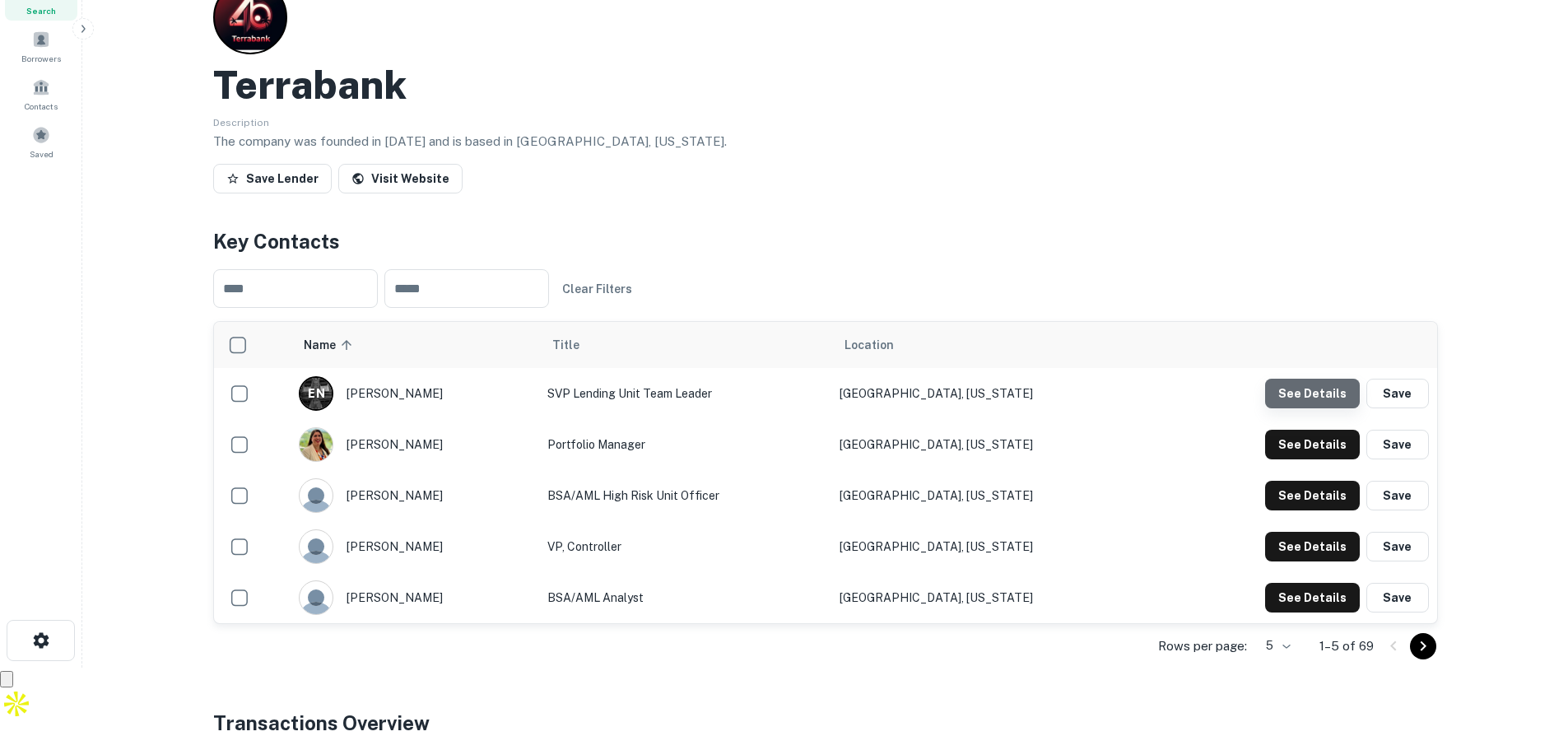
click at [1341, 391] on button "See Details" at bounding box center [1312, 394] width 95 height 30
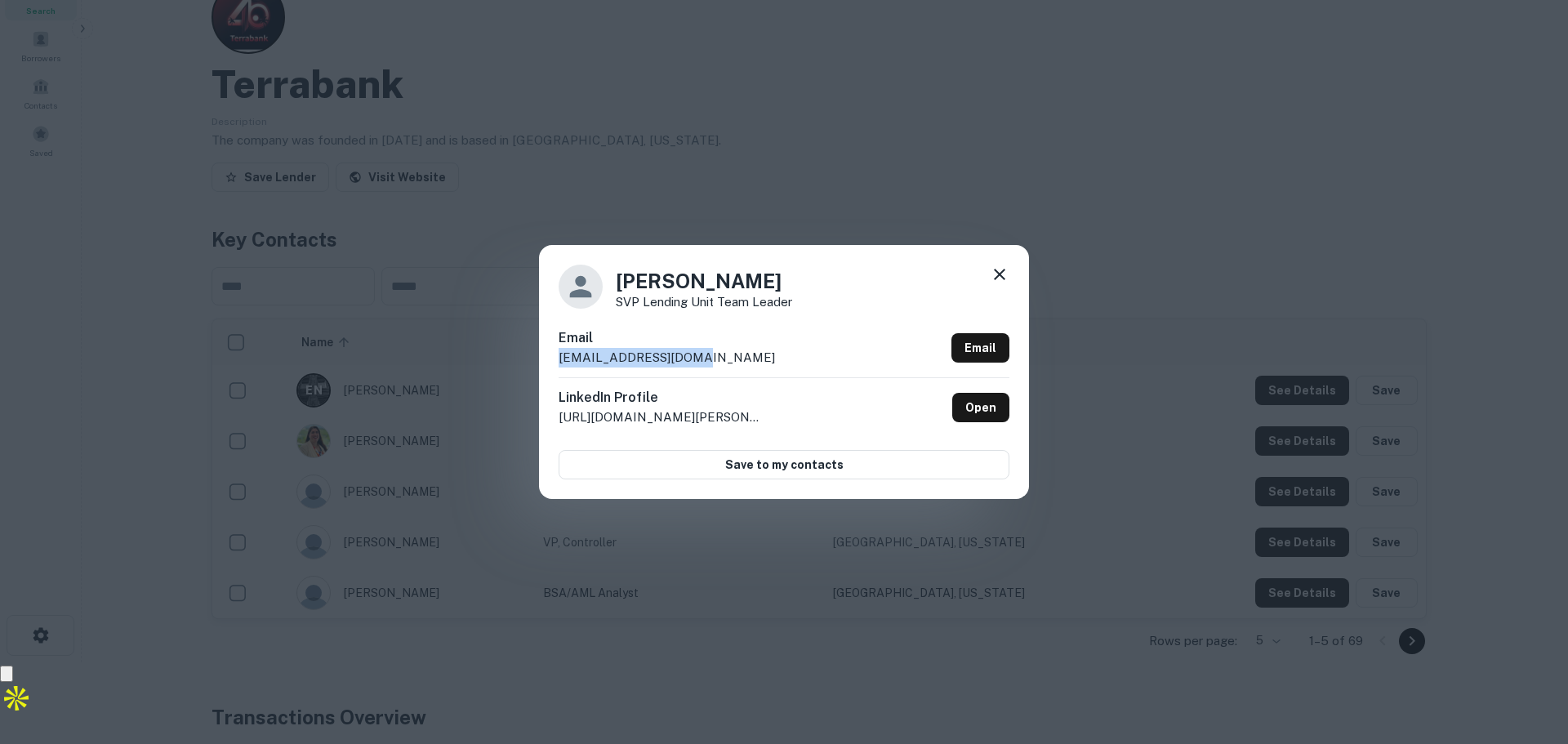
drag, startPoint x: 700, startPoint y: 353, endPoint x: 572, endPoint y: 358, distance: 128.1
click at [558, 355] on div "Email enieto@terrabank.com Email" at bounding box center [783, 353] width 450 height 49
copy p "enieto@terrabank.com"
